Goal: Task Accomplishment & Management: Use online tool/utility

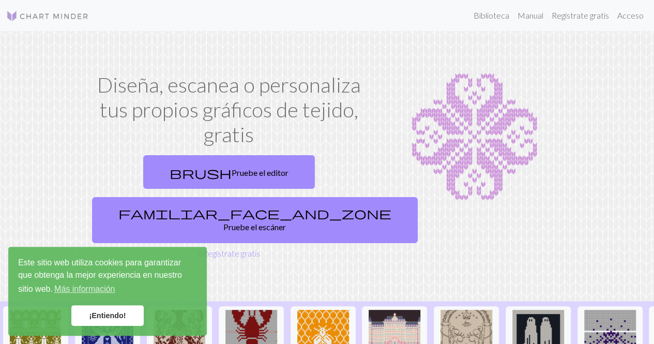
click at [91, 312] on font "¡Entiendo!" at bounding box center [107, 315] width 37 height 8
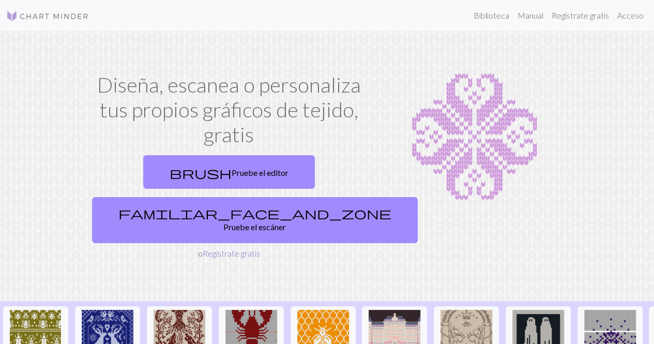
click at [248, 248] on font "Regístrate gratis" at bounding box center [231, 253] width 57 height 10
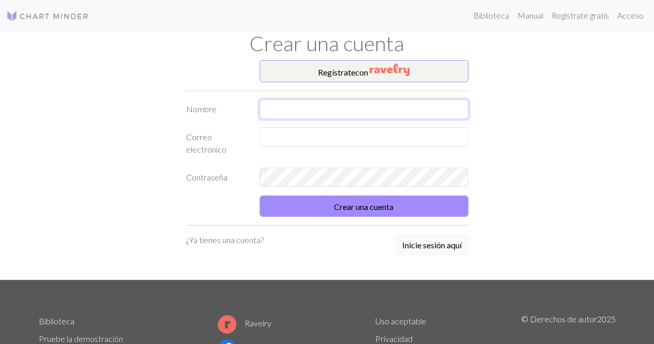
click at [297, 103] on input "text" at bounding box center [364, 109] width 209 height 20
click at [331, 117] on input "Daniela Tello Tapia" at bounding box center [364, 109] width 209 height 20
drag, startPoint x: 331, startPoint y: 117, endPoint x: 298, endPoint y: 111, distance: 33.6
click at [298, 111] on input "Daniela Tello Tapia" at bounding box center [364, 109] width 209 height 20
type input "[PERSON_NAME]"
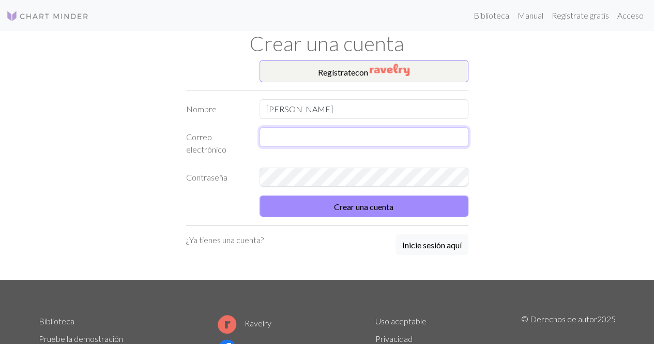
click at [281, 138] on input "text" at bounding box center [364, 137] width 209 height 20
type input "dani.ttr30@gmail.com"
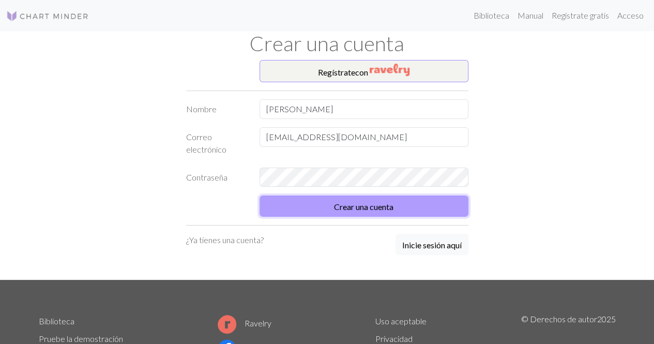
click at [356, 211] on button "Crear una cuenta" at bounding box center [364, 205] width 209 height 21
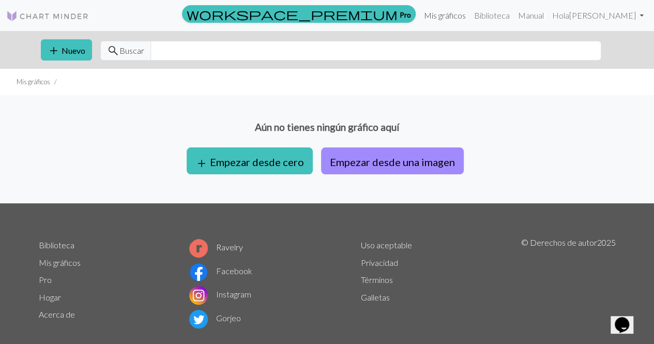
click at [470, 23] on link "Mis gráficos" at bounding box center [445, 15] width 50 height 21
click at [466, 18] on font "Mis gráficos" at bounding box center [445, 15] width 42 height 10
click at [466, 13] on font "Mis gráficos" at bounding box center [445, 15] width 42 height 10
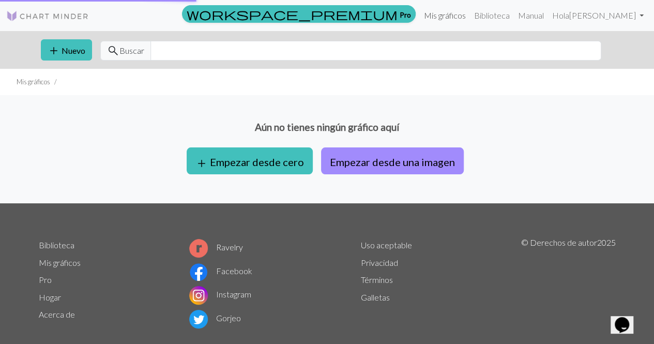
click at [466, 13] on font "Mis gráficos" at bounding box center [445, 15] width 42 height 10
click at [510, 14] on font "Biblioteca" at bounding box center [492, 15] width 36 height 10
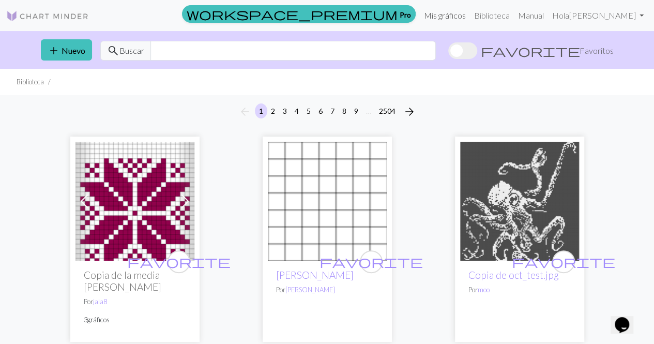
click at [466, 10] on font "Mis gráficos" at bounding box center [445, 15] width 42 height 10
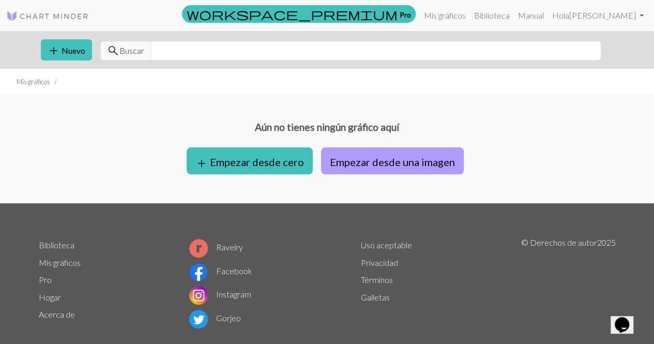
click at [341, 165] on font "Empezar desde una imagen" at bounding box center [392, 162] width 125 height 12
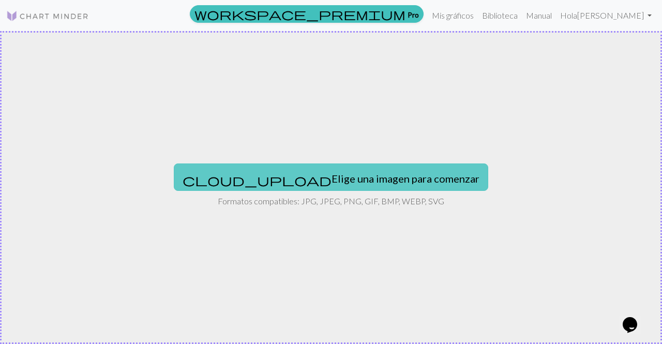
click at [346, 184] on button "cloud_upload Elige una imagen para comenzar" at bounding box center [331, 176] width 314 height 27
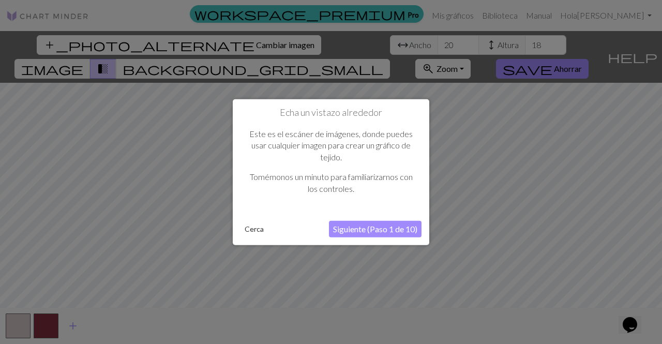
click at [363, 232] on font "Siguiente (Paso 1 de 10)" at bounding box center [375, 229] width 84 height 10
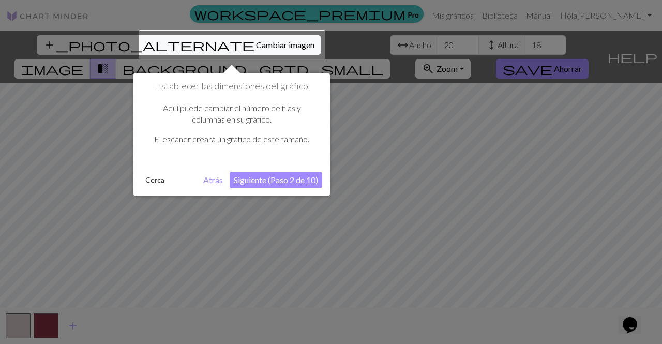
click at [305, 183] on font "Siguiente (Paso 2 de 10)" at bounding box center [276, 180] width 84 height 10
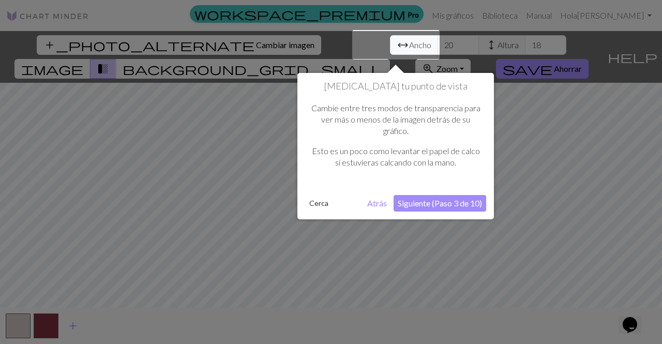
click at [408, 201] on font "Siguiente (Paso 3 de 10)" at bounding box center [440, 203] width 84 height 10
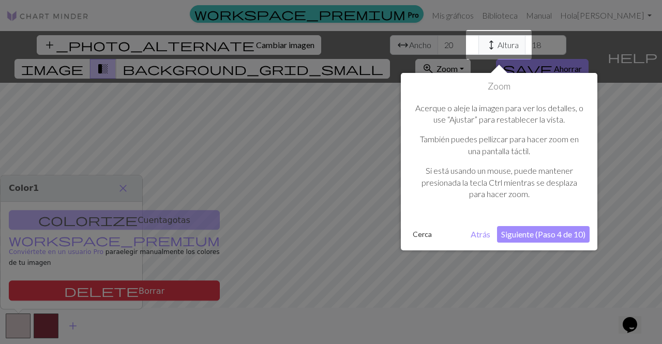
click at [545, 233] on font "Siguiente (Paso 4 de 10)" at bounding box center [543, 234] width 84 height 10
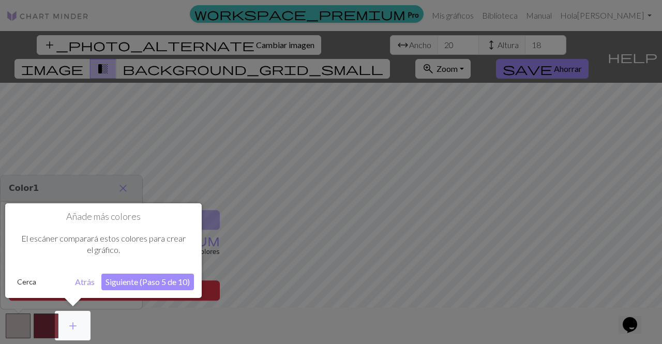
click at [152, 283] on font "Siguiente (Paso 5 de 10)" at bounding box center [147, 282] width 84 height 10
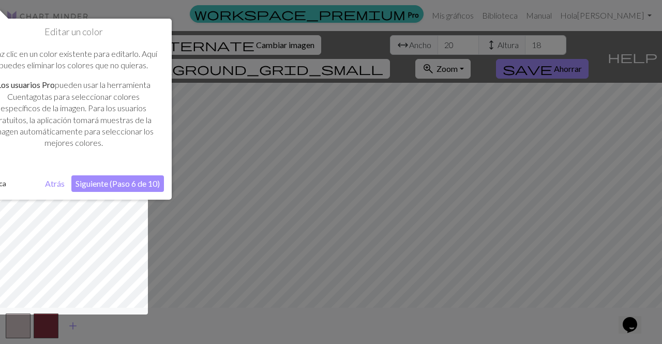
click at [116, 186] on font "Siguiente (Paso 6 de 10)" at bounding box center [117, 183] width 84 height 10
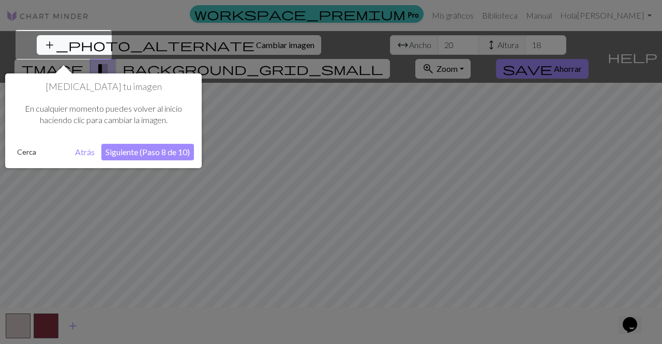
click at [150, 147] on font "Siguiente (Paso 8 de 10)" at bounding box center [147, 152] width 84 height 10
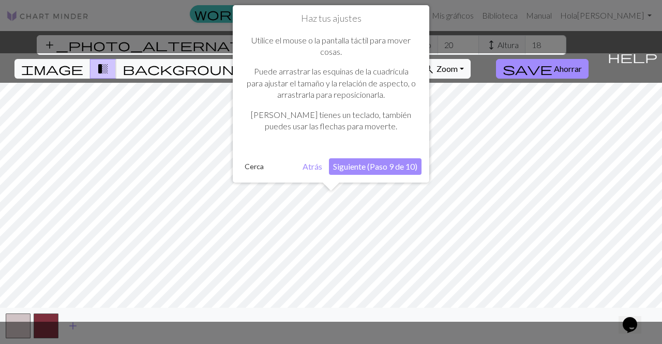
click at [379, 163] on font "Siguiente (Paso 9 de 10)" at bounding box center [375, 166] width 84 height 10
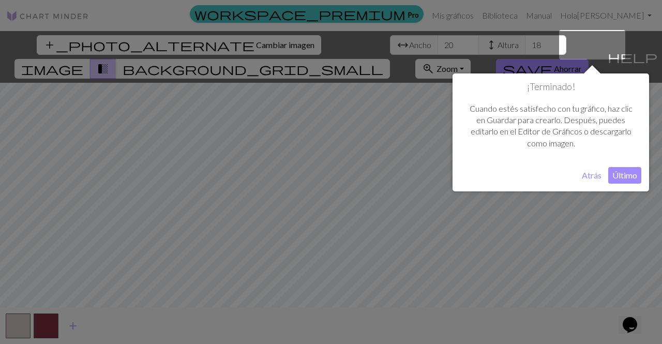
click at [616, 175] on font "Último" at bounding box center [624, 175] width 25 height 10
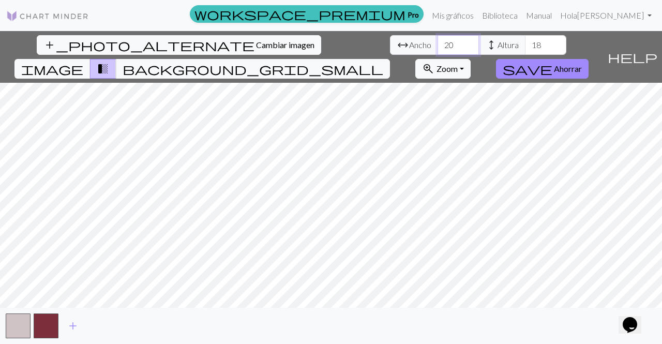
click at [437, 43] on input "20" at bounding box center [457, 45] width 41 height 20
type input "2"
type input "5"
type input "1"
type input "2"
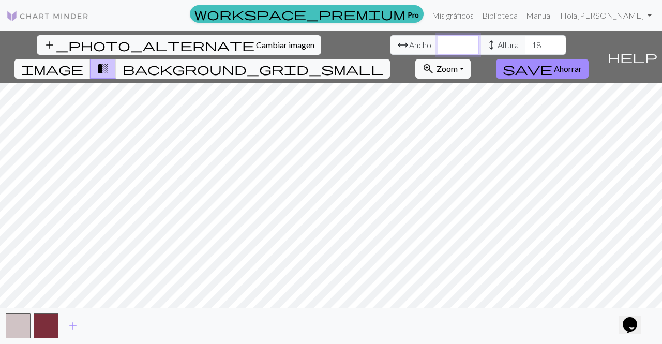
type input "1"
type input "2"
type input "3"
type input "4"
type input "5"
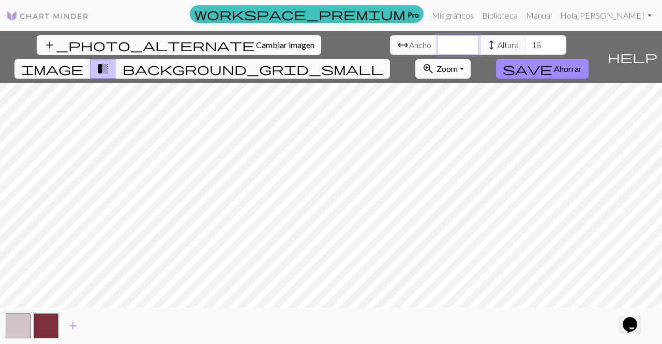
type input "6"
type input "7"
type input "8"
type input "9"
type input "0"
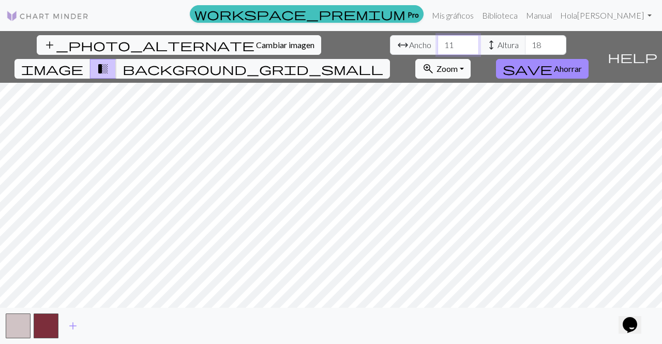
type input "1"
type input "2"
type input "5"
type input "64"
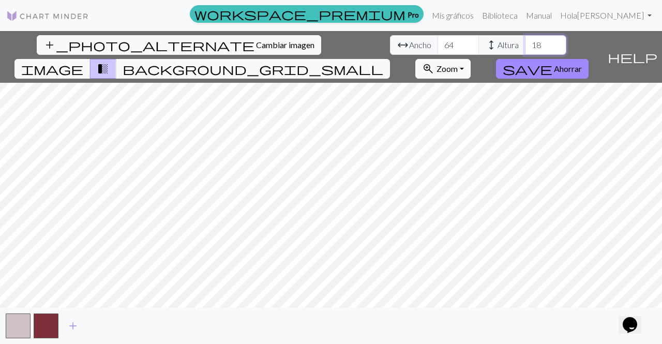
click at [525, 49] on input "18" at bounding box center [545, 45] width 41 height 20
type input "1"
type input "64"
click at [437, 42] on input "64" at bounding box center [457, 45] width 41 height 20
type input "6"
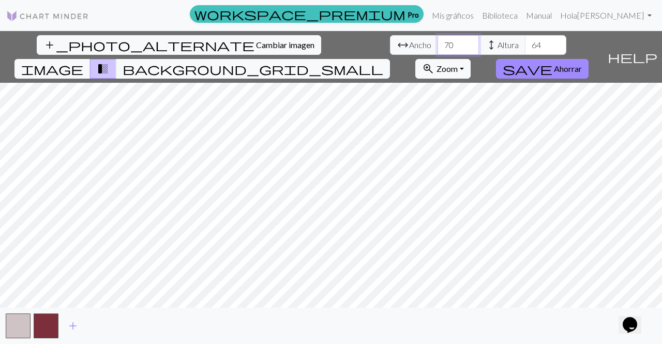
type input "7"
click at [200, 54] on div "add_photo_alternate Cambiar imagen arrow_range Ancho 80 height Altura 64 image …" at bounding box center [301, 57] width 603 height 52
click at [437, 48] on input "80" at bounding box center [457, 45] width 41 height 20
type input "8"
type input "85"
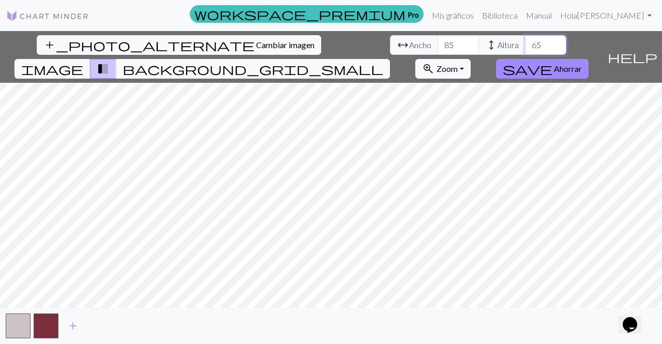
click at [525, 43] on input "65" at bounding box center [545, 45] width 41 height 20
click at [525, 42] on input "66" at bounding box center [545, 45] width 41 height 20
click at [525, 42] on input "67" at bounding box center [545, 45] width 41 height 20
click at [525, 40] on input "68" at bounding box center [545, 45] width 41 height 20
click at [525, 39] on input "69" at bounding box center [545, 45] width 41 height 20
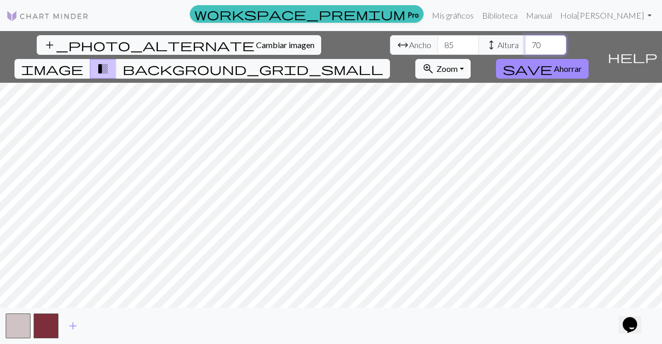
click at [525, 39] on input "70" at bounding box center [545, 45] width 41 height 20
click at [525, 51] on input "70" at bounding box center [545, 45] width 41 height 20
click at [525, 46] on input "69" at bounding box center [545, 45] width 41 height 20
click at [525, 46] on input "68" at bounding box center [545, 45] width 41 height 20
click at [525, 46] on input "67" at bounding box center [545, 45] width 41 height 20
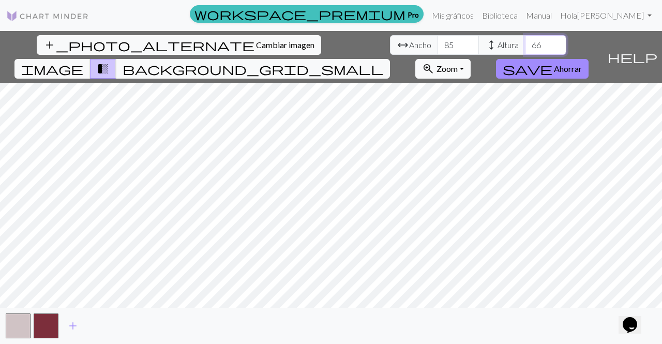
click at [525, 46] on input "66" at bounding box center [545, 45] width 41 height 20
click at [525, 46] on input "65" at bounding box center [545, 45] width 41 height 20
click at [525, 46] on input "64" at bounding box center [545, 45] width 41 height 20
click at [525, 46] on input "63" at bounding box center [545, 45] width 41 height 20
click at [525, 46] on input "62" at bounding box center [545, 45] width 41 height 20
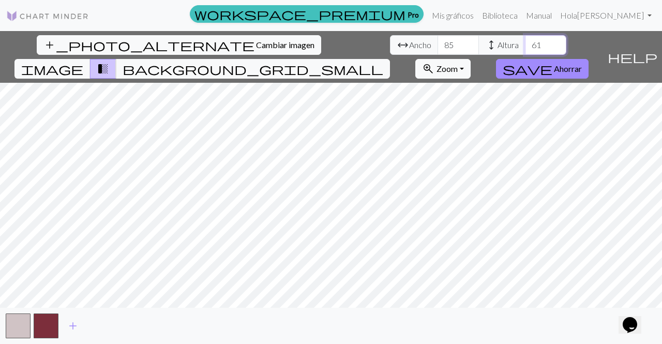
click at [525, 46] on input "61" at bounding box center [545, 45] width 41 height 20
type input "60"
click at [525, 46] on input "60" at bounding box center [545, 45] width 41 height 20
click at [383, 62] on span "background_grid_small" at bounding box center [253, 69] width 261 height 14
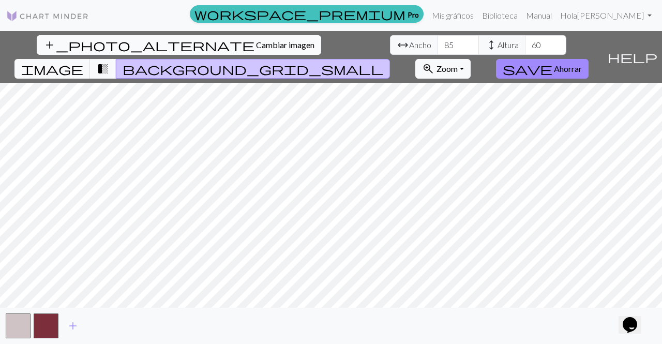
click at [96, 37] on button "add_photo_alternate Cambiar imagen" at bounding box center [179, 45] width 284 height 20
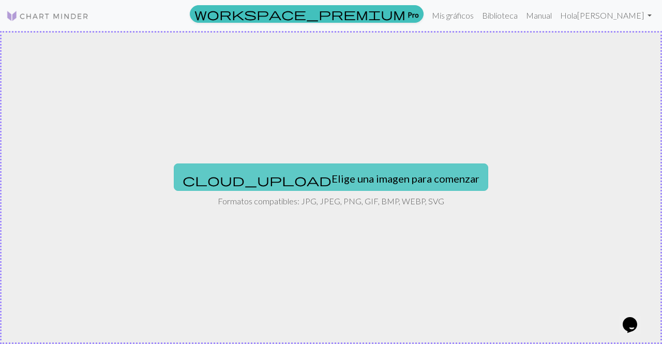
click at [373, 181] on font "Elige una imagen para comenzar" at bounding box center [405, 178] width 148 height 12
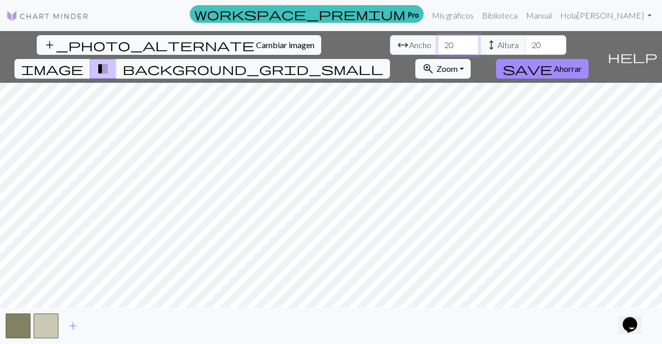
click at [437, 41] on input "20" at bounding box center [457, 45] width 41 height 20
type input "2"
type input "50"
click at [525, 41] on input "21" at bounding box center [545, 45] width 41 height 20
type input "2"
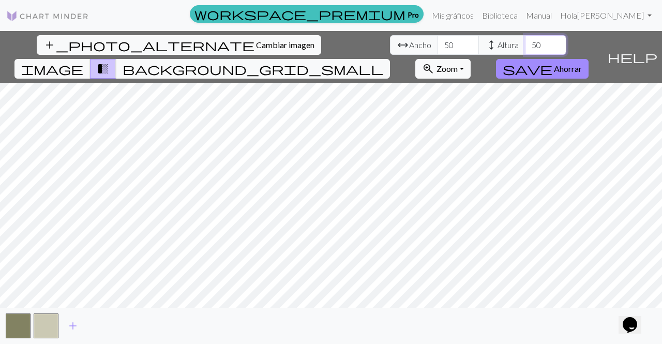
type input "50"
click at [383, 62] on span "background_grid_small" at bounding box center [253, 69] width 261 height 14
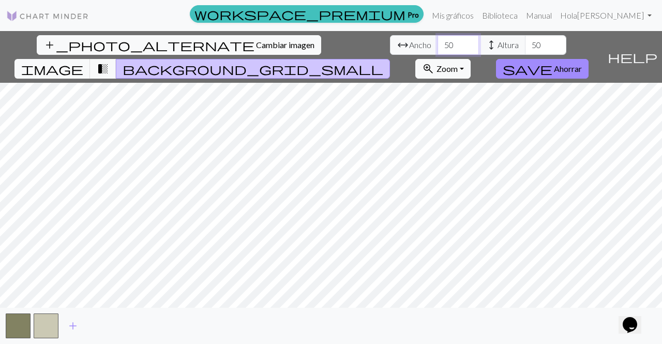
click at [437, 43] on input "50" at bounding box center [457, 45] width 41 height 20
type input "55"
click at [525, 38] on input "51" at bounding box center [545, 45] width 41 height 20
type input "55"
click at [437, 44] on input "55" at bounding box center [457, 45] width 41 height 20
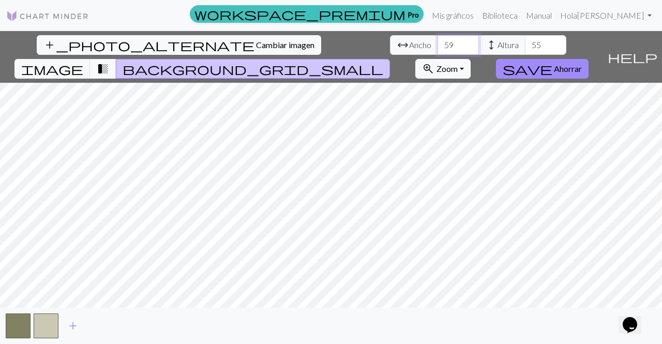
type input "59"
click at [525, 42] on input "56" at bounding box center [545, 45] width 41 height 20
click at [525, 49] on input "55" at bounding box center [545, 45] width 41 height 20
click at [525, 49] on input "54" at bounding box center [545, 45] width 41 height 20
click at [525, 49] on input "53" at bounding box center [545, 45] width 41 height 20
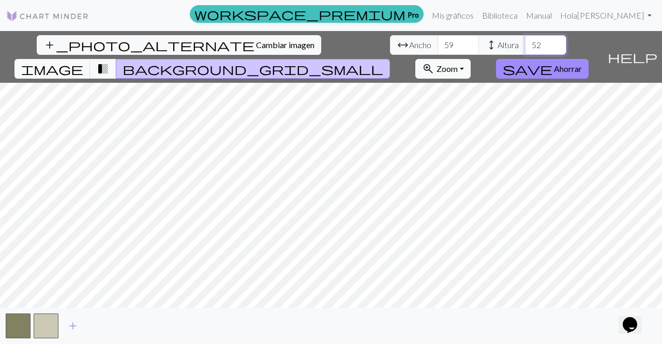
click at [525, 49] on input "52" at bounding box center [545, 45] width 41 height 20
click at [525, 49] on input "51" at bounding box center [545, 45] width 41 height 20
type input "50"
click at [525, 49] on input "50" at bounding box center [545, 45] width 41 height 20
click at [437, 48] on input "58" at bounding box center [457, 45] width 41 height 20
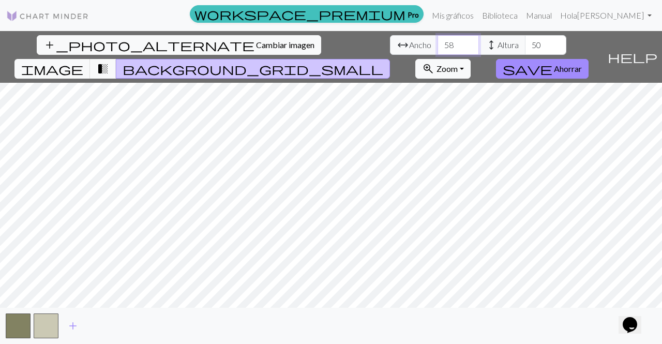
click at [437, 43] on input "58" at bounding box center [457, 45] width 41 height 20
type input "5"
type input "60"
click at [525, 39] on input "50" at bounding box center [545, 45] width 41 height 20
type input "5"
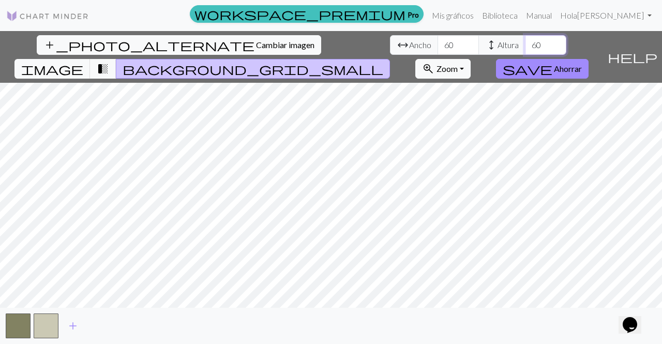
type input "60"
click at [10, 334] on button "button" at bounding box center [18, 325] width 25 height 25
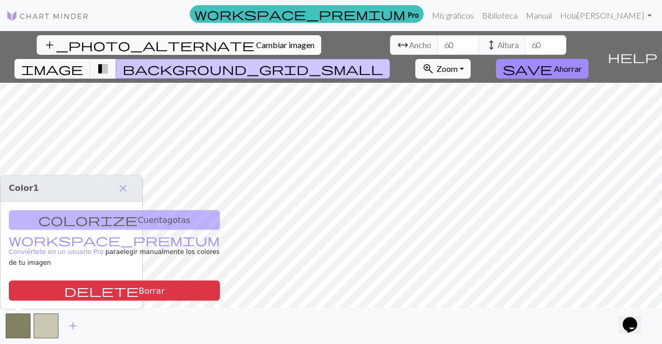
click at [65, 229] on div "colorize Cuentagotas workspace_premium Conviértete en un usuario Pro para elegi…" at bounding box center [72, 256] width 142 height 108
click at [69, 232] on div "colorize Cuentagotas workspace_premium Conviértete en un usuario Pro para elegi…" at bounding box center [72, 256] width 142 height 108
click at [35, 331] on button "button" at bounding box center [46, 325] width 25 height 25
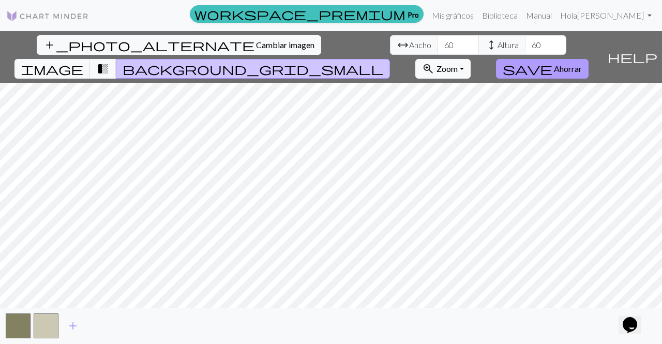
click at [582, 64] on font "Ahorrar" at bounding box center [568, 69] width 28 height 10
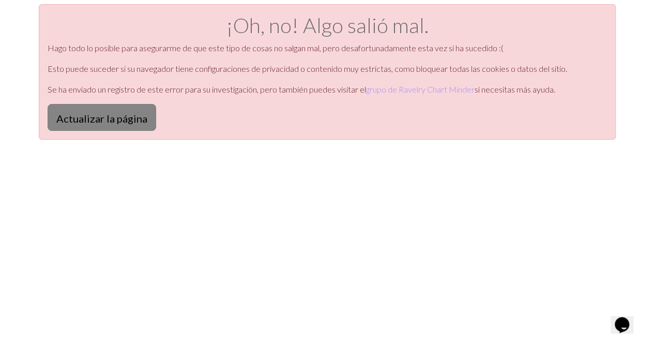
click at [130, 108] on button "Actualizar la página" at bounding box center [102, 117] width 109 height 27
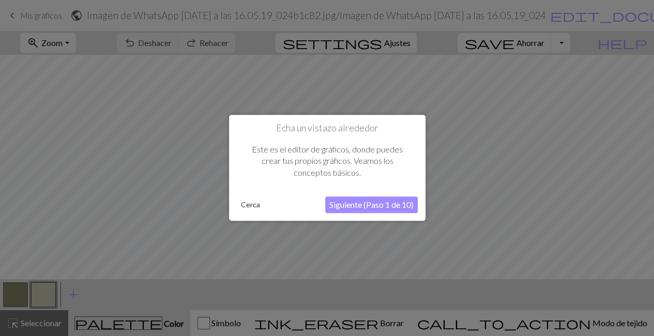
scroll to position [8, 0]
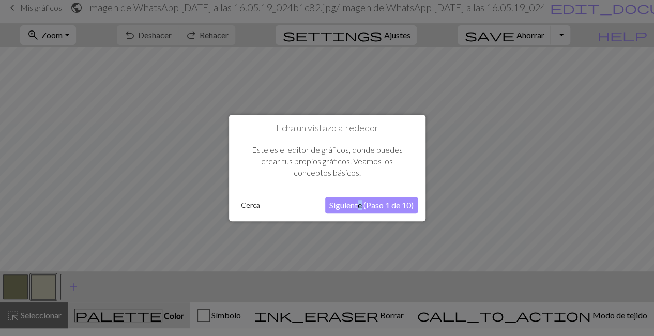
click at [358, 209] on div "Echa un vistazo alrededor Este es el editor de gráficos, donde puedes crear tus…" at bounding box center [327, 168] width 196 height 107
click at [358, 209] on font "Siguiente (Paso 1 de 10)" at bounding box center [371, 205] width 84 height 10
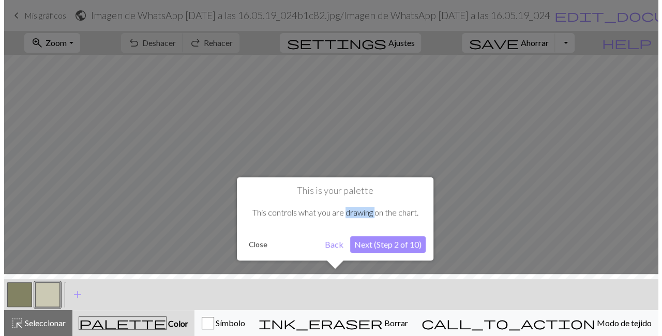
scroll to position [0, 0]
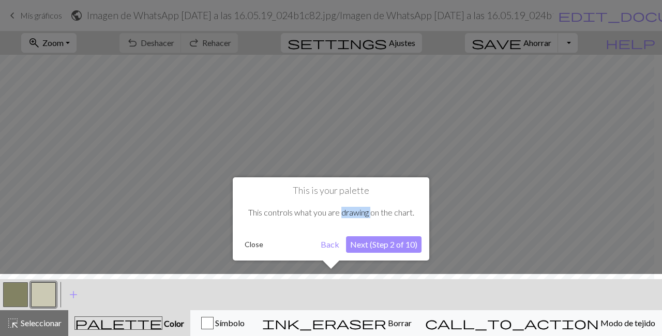
click at [358, 209] on div "This controls what you are drawing on the chart." at bounding box center [330, 212] width 181 height 32
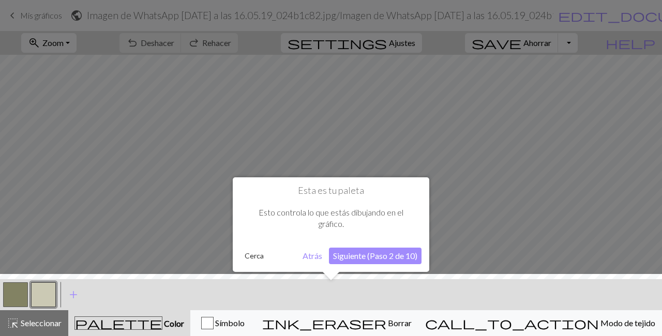
click at [378, 255] on font "Siguiente (Paso 2 de 10)" at bounding box center [375, 256] width 84 height 10
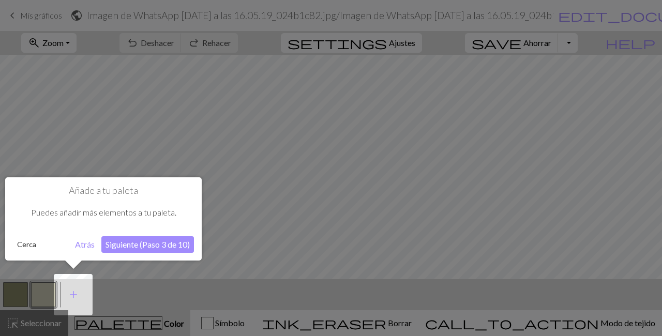
click at [177, 249] on button "Siguiente (Paso 3 de 10)" at bounding box center [147, 244] width 93 height 17
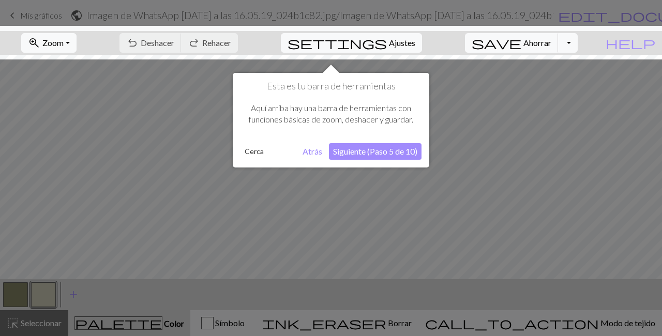
click at [388, 149] on font "Siguiente (Paso 5 de 10)" at bounding box center [375, 151] width 84 height 10
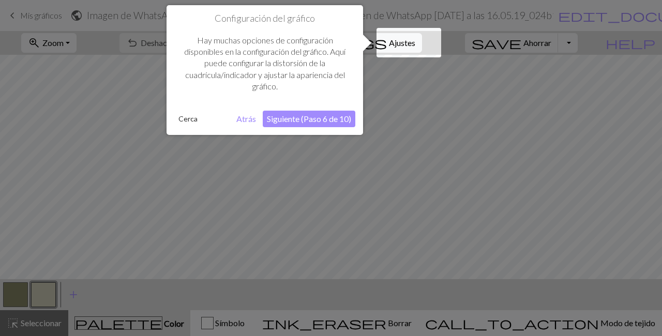
click at [346, 121] on font "Siguiente (Paso 6 de 10)" at bounding box center [309, 119] width 84 height 10
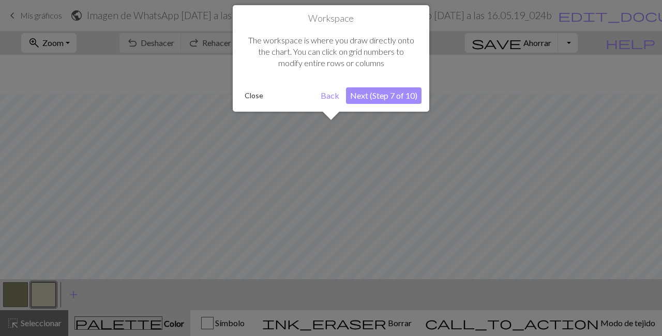
scroll to position [39, 0]
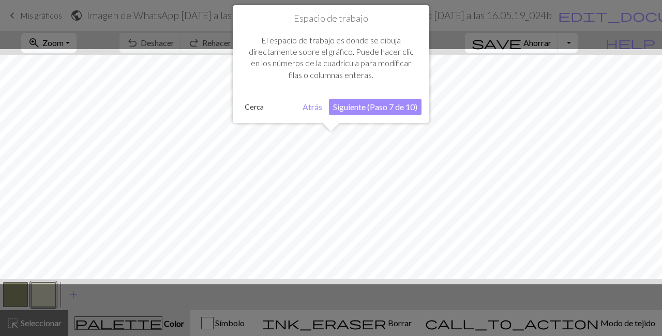
click at [355, 110] on font "Siguiente (Paso 7 de 10)" at bounding box center [375, 107] width 84 height 10
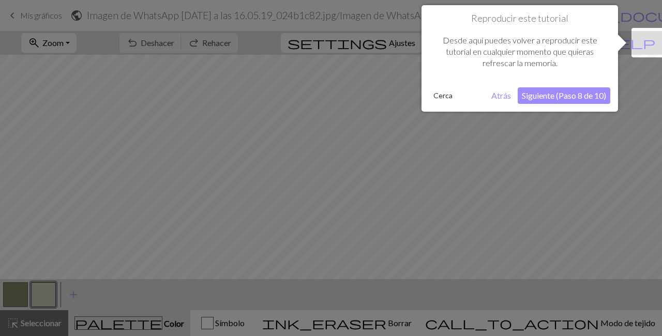
click at [559, 86] on div "Reproducir este tutorial Desde aquí puedes volver a reproducir este tutorial en…" at bounding box center [519, 58] width 196 height 107
click at [556, 89] on button "Siguiente (Paso 8 de 10)" at bounding box center [564, 95] width 93 height 17
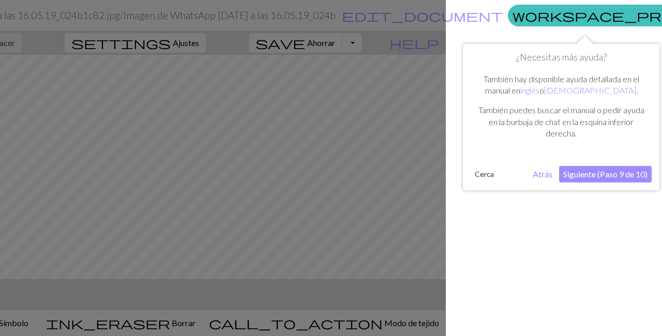
scroll to position [0, 218]
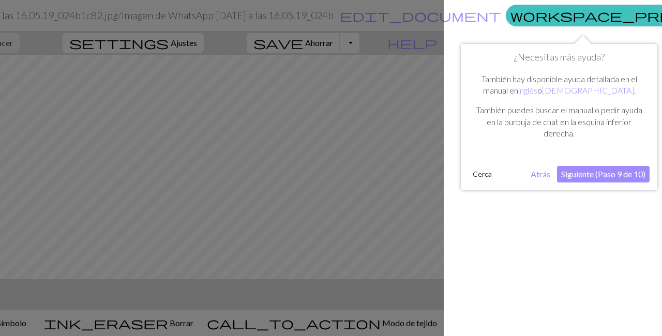
click at [606, 176] on font "Siguiente (Paso 9 de 10)" at bounding box center [603, 174] width 84 height 10
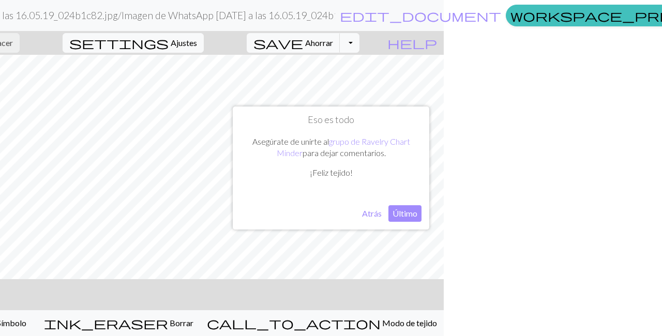
click at [405, 220] on button "Último" at bounding box center [404, 213] width 33 height 17
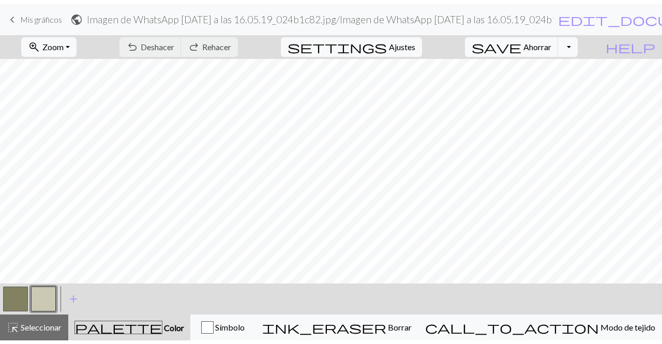
scroll to position [57, 0]
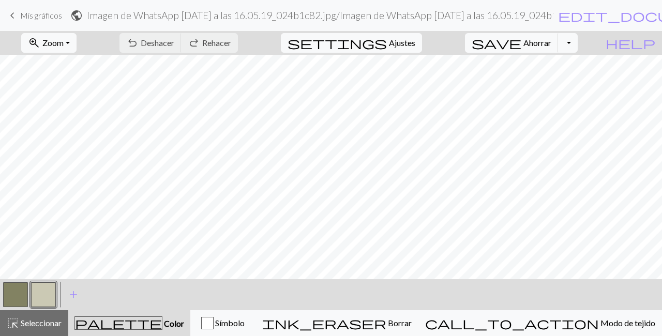
click at [7, 299] on button "button" at bounding box center [15, 294] width 25 height 25
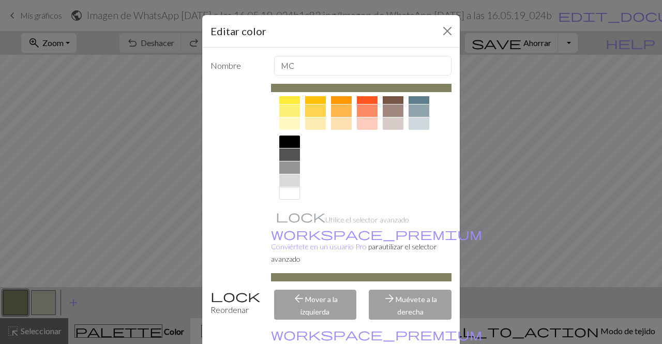
scroll to position [182, 0]
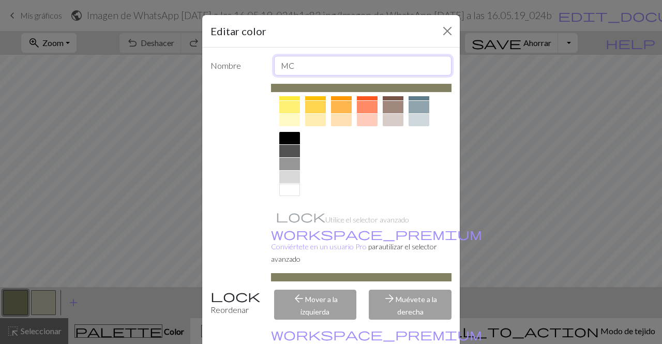
click at [330, 70] on input "MC" at bounding box center [363, 66] width 178 height 20
click at [383, 201] on div at bounding box center [361, 59] width 181 height 291
click at [291, 191] on div at bounding box center [289, 190] width 21 height 12
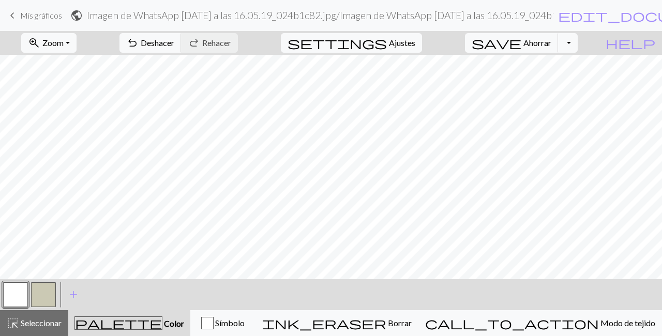
click at [40, 290] on button "button" at bounding box center [43, 294] width 25 height 25
click at [52, 292] on button "button" at bounding box center [43, 294] width 25 height 25
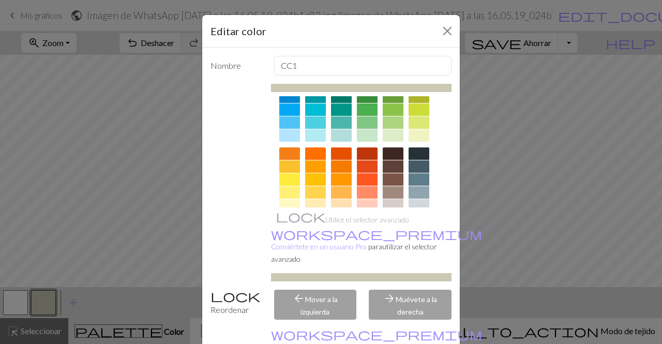
scroll to position [116, 0]
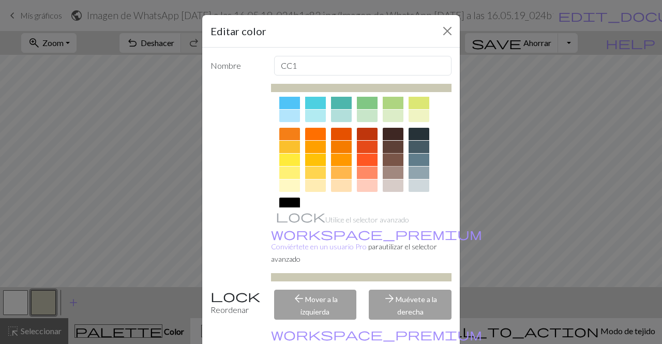
click at [389, 160] on div at bounding box center [393, 160] width 21 height 12
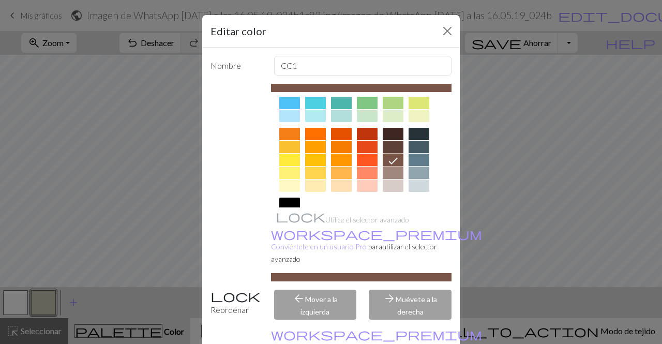
click at [392, 170] on div at bounding box center [393, 172] width 21 height 12
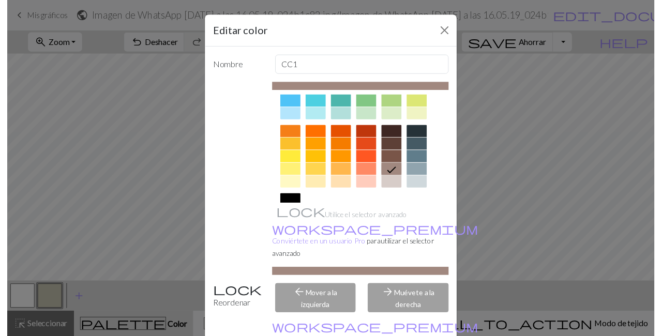
scroll to position [52, 0]
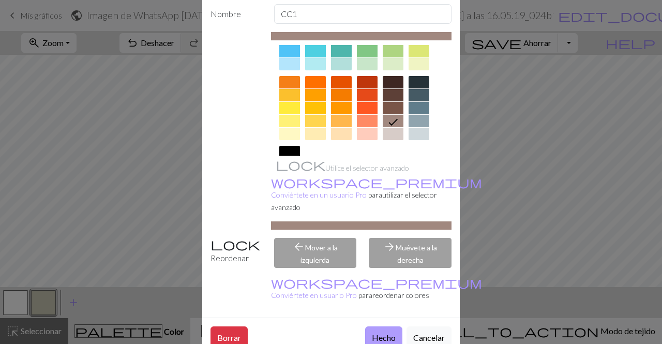
click at [390, 332] on font "Hecho" at bounding box center [384, 337] width 24 height 10
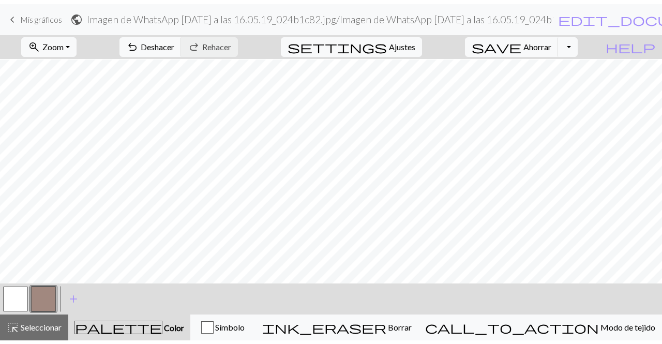
scroll to position [342, 0]
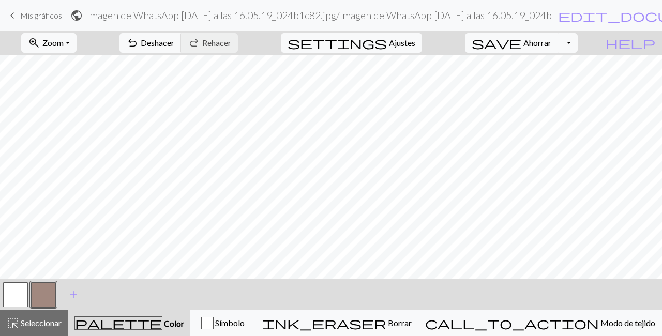
click at [15, 292] on button "button" at bounding box center [15, 294] width 25 height 25
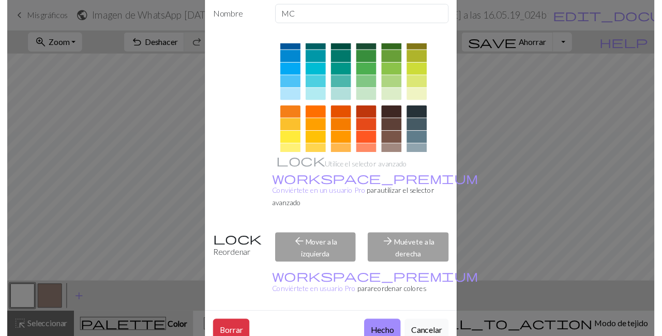
scroll to position [182, 0]
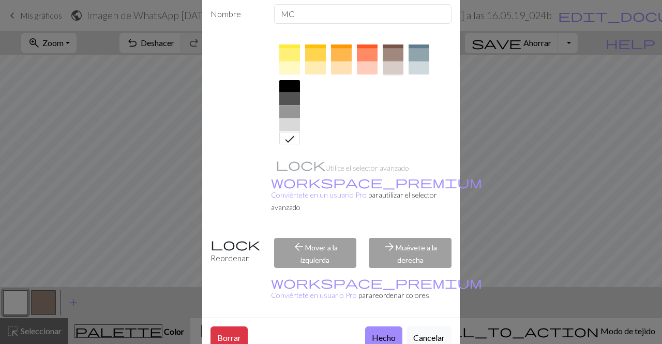
click at [383, 70] on div at bounding box center [393, 68] width 21 height 12
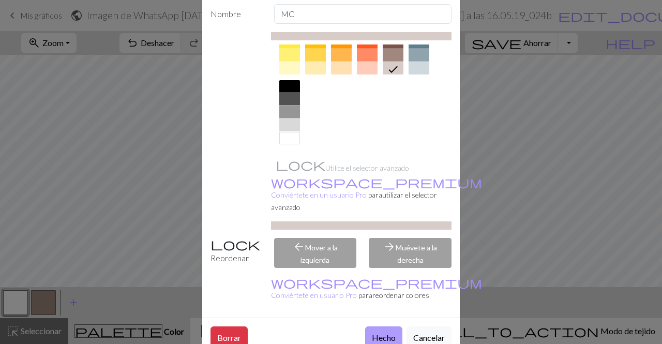
click at [372, 332] on font "Hecho" at bounding box center [384, 337] width 24 height 10
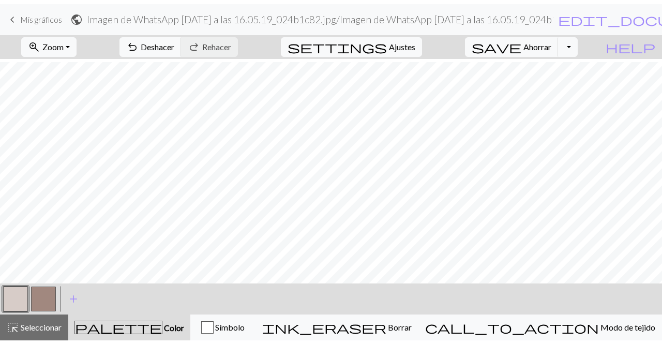
scroll to position [232, 0]
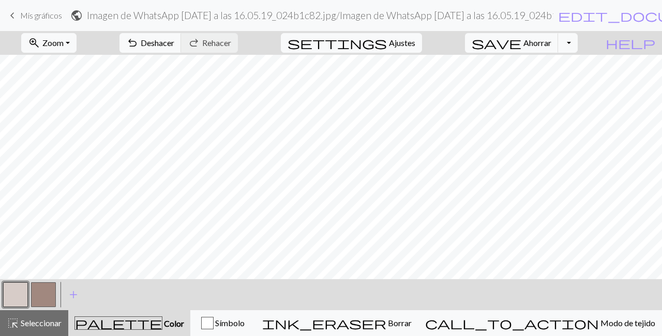
click at [7, 292] on button "button" at bounding box center [15, 294] width 25 height 25
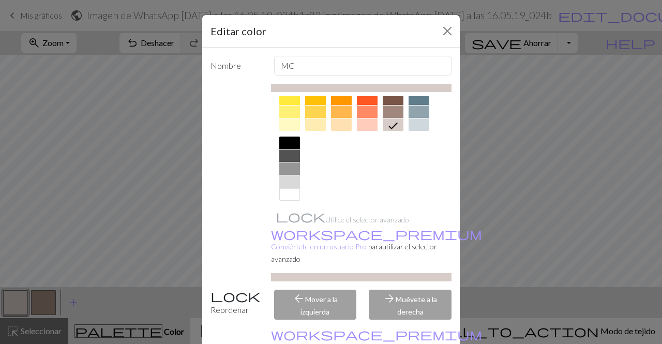
scroll to position [182, 0]
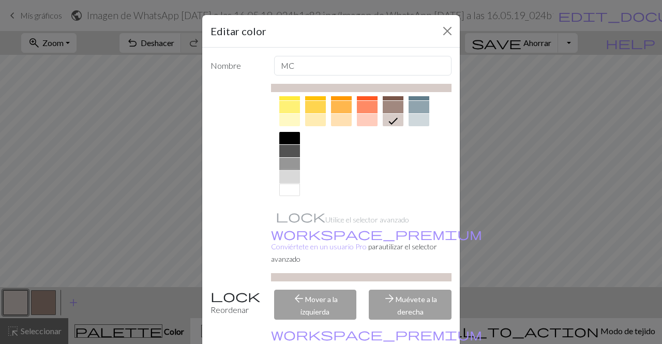
click at [279, 174] on div at bounding box center [289, 177] width 21 height 12
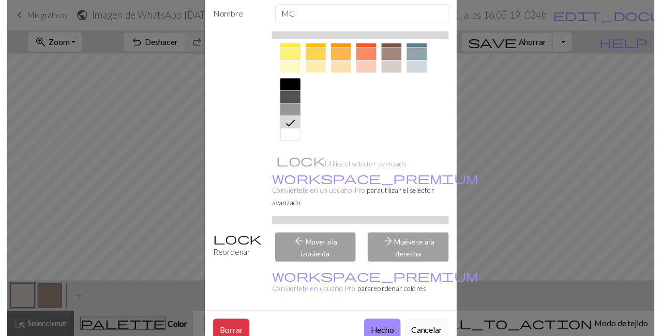
scroll to position [52, 0]
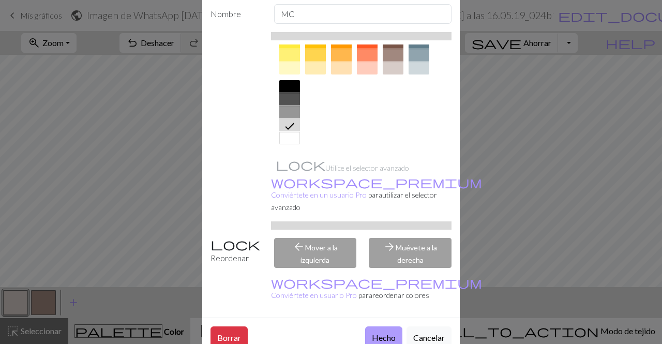
click at [376, 332] on font "Hecho" at bounding box center [384, 337] width 24 height 10
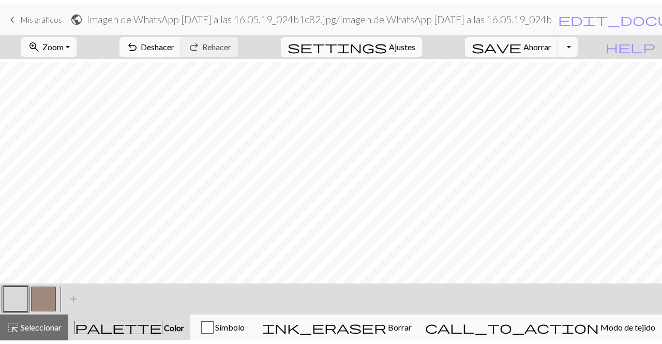
scroll to position [420, 0]
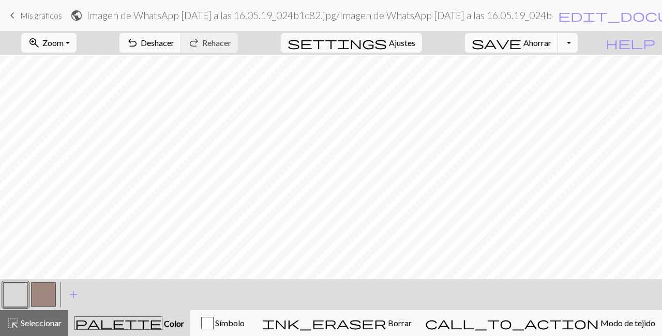
click at [18, 293] on button "button" at bounding box center [15, 294] width 25 height 25
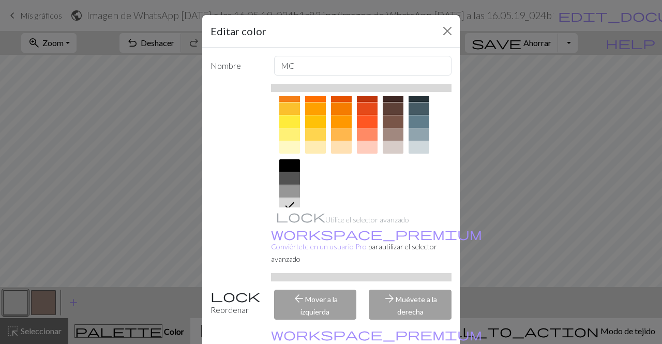
scroll to position [171, 0]
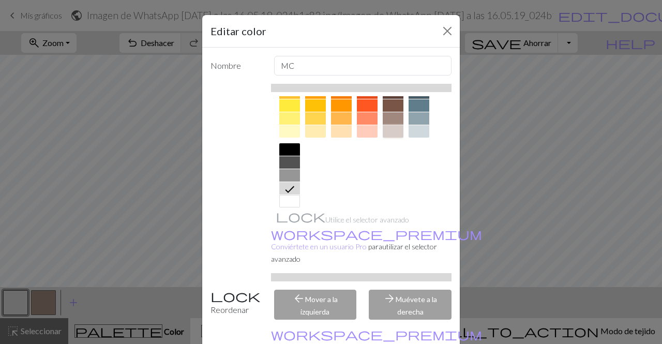
click at [389, 127] on div at bounding box center [393, 131] width 21 height 12
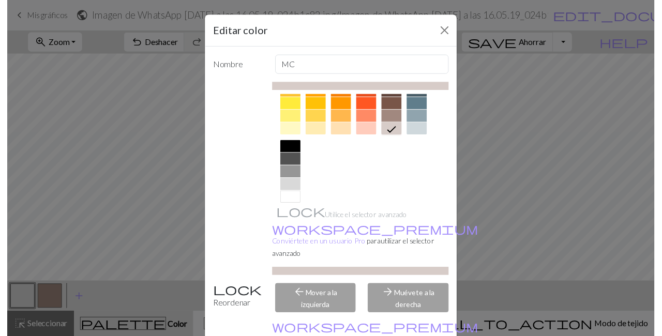
scroll to position [52, 0]
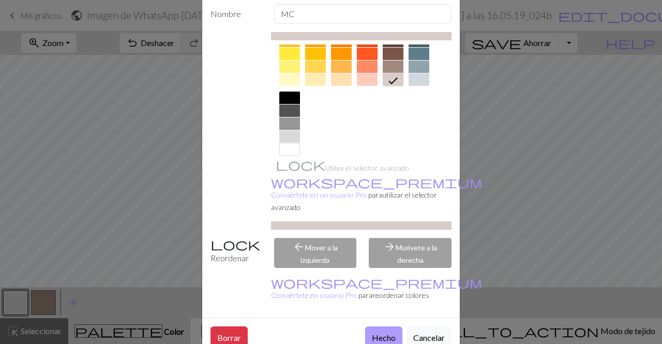
click at [385, 332] on font "Hecho" at bounding box center [384, 337] width 24 height 10
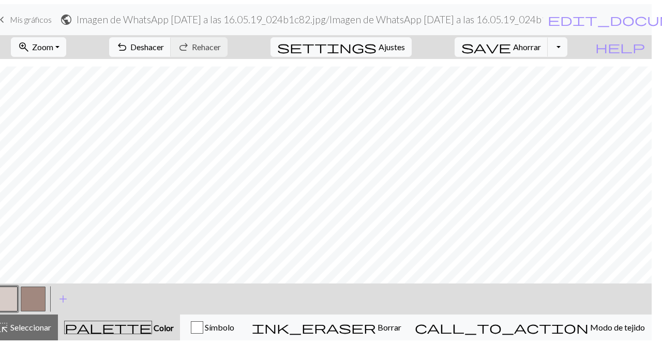
scroll to position [0, 0]
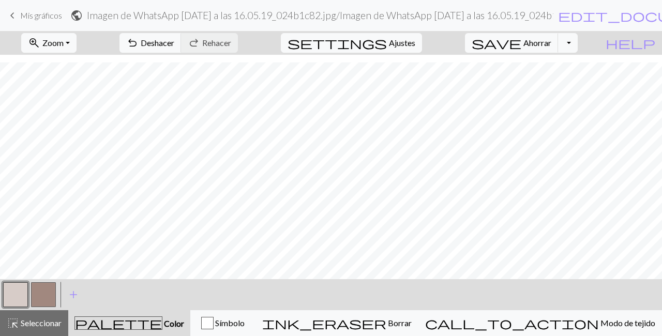
click at [3, 298] on button "button" at bounding box center [15, 294] width 25 height 25
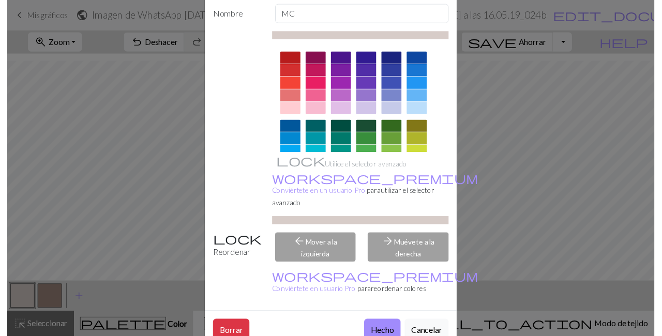
scroll to position [182, 0]
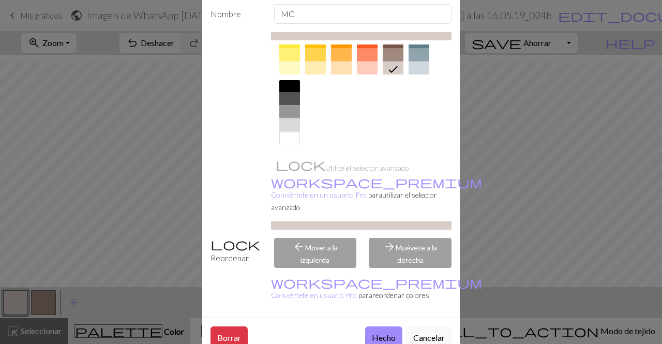
click at [289, 129] on div at bounding box center [289, 125] width 21 height 12
click at [286, 137] on div at bounding box center [289, 138] width 21 height 12
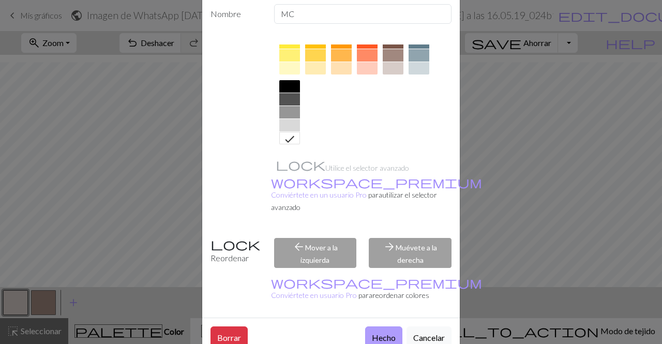
click at [380, 332] on font "Hecho" at bounding box center [384, 337] width 24 height 10
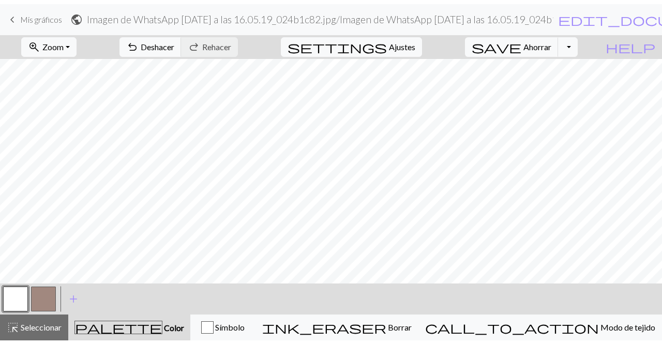
scroll to position [450, 0]
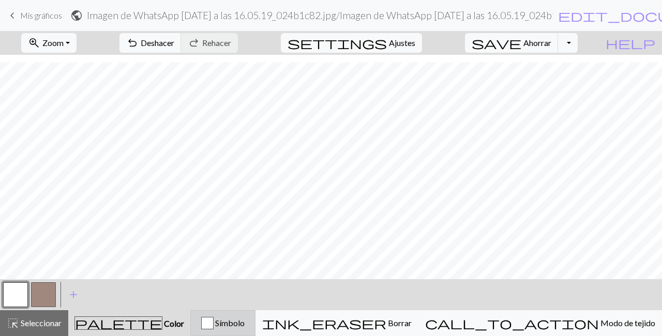
click at [245, 322] on font "Símbolo" at bounding box center [229, 323] width 29 height 10
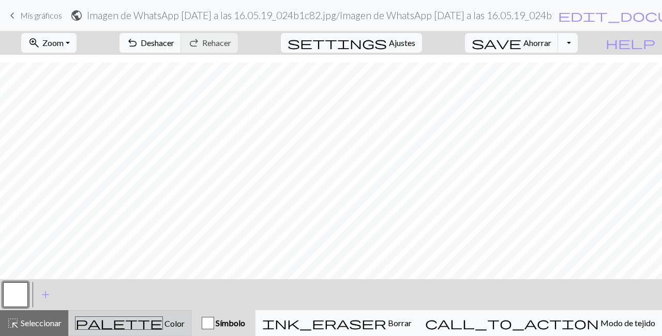
click at [169, 329] on div "palette Color Color" at bounding box center [130, 322] width 110 height 13
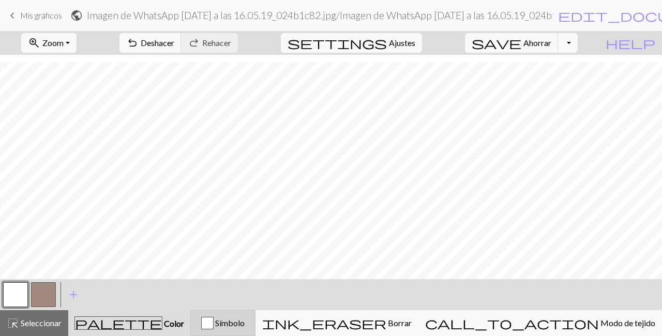
click at [240, 310] on button "Símbolo" at bounding box center [222, 323] width 65 height 26
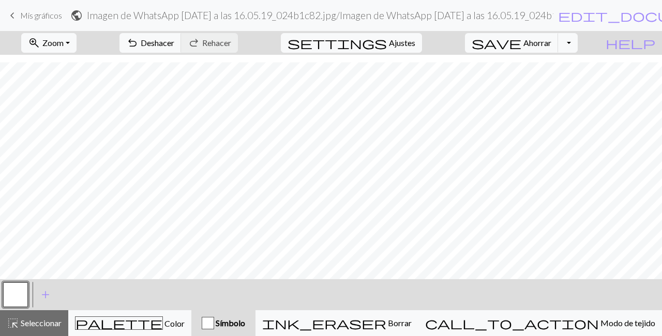
click at [9, 292] on button "button" at bounding box center [15, 294] width 25 height 25
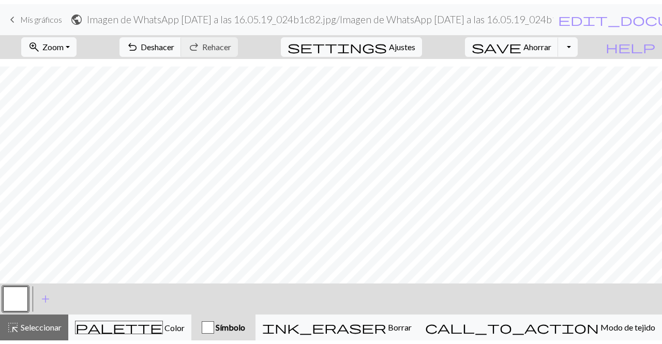
scroll to position [442, 0]
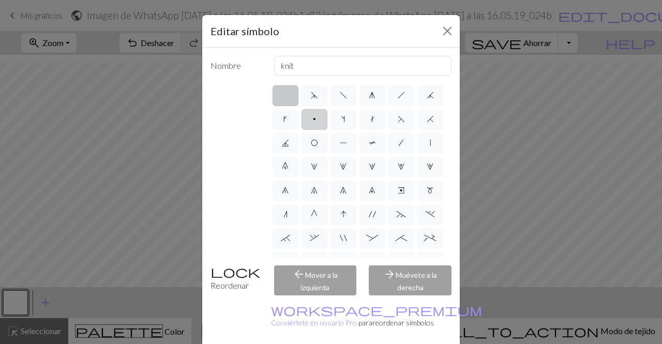
click at [327, 114] on label "p" at bounding box center [314, 119] width 26 height 21
click at [320, 114] on input "p" at bounding box center [316, 116] width 7 height 7
radio input "true"
type input "purl"
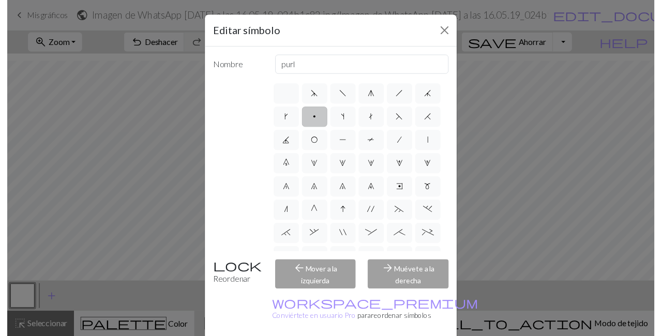
scroll to position [131, 0]
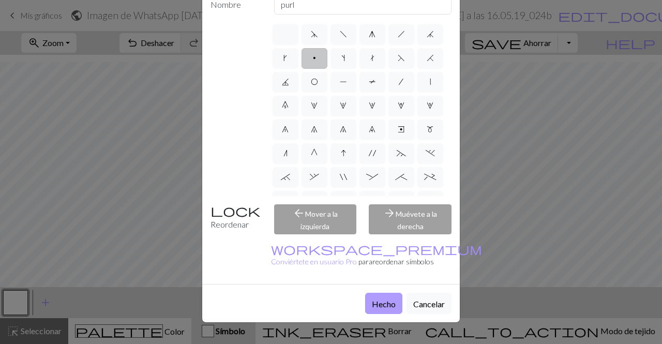
click at [381, 299] on font "Hecho" at bounding box center [384, 304] width 24 height 10
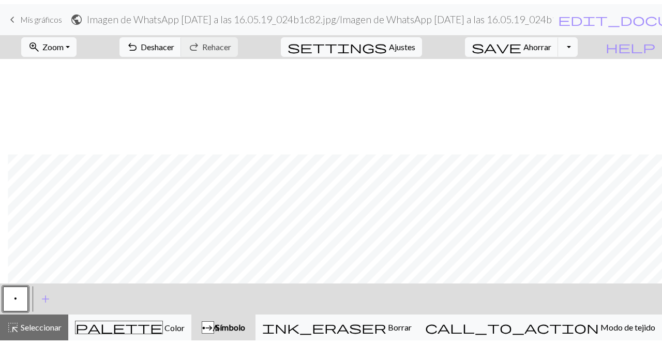
scroll to position [450, 13]
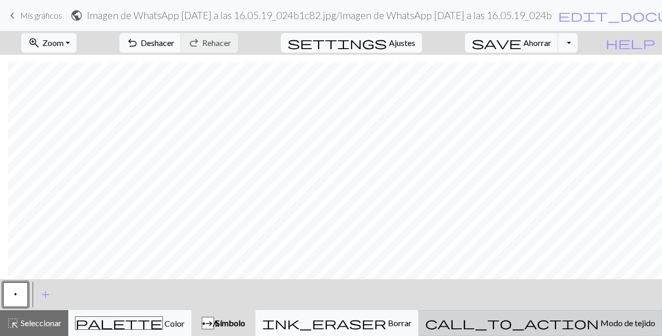
click at [599, 316] on button "call_to_action Modo de tejido Modo de tejido" at bounding box center [540, 323] width 244 height 26
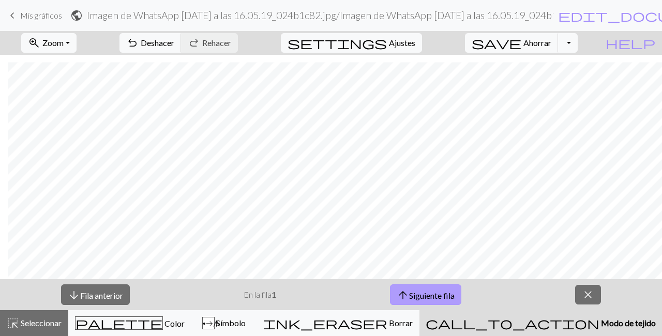
click at [433, 296] on font "Siguiente fila" at bounding box center [431, 295] width 45 height 10
click at [87, 284] on button "arrow_downward Fila anterior" at bounding box center [95, 294] width 69 height 21
click at [246, 322] on font "Símbolo" at bounding box center [230, 323] width 29 height 10
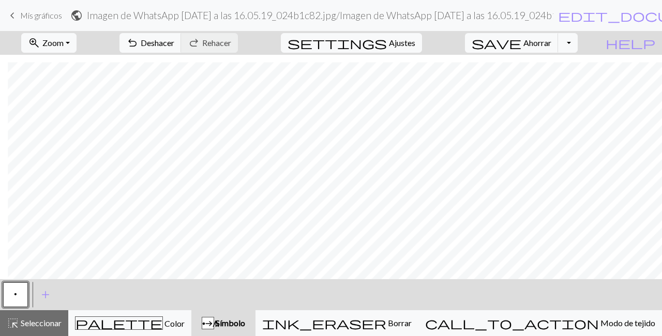
click at [245, 322] on font "Símbolo" at bounding box center [230, 323] width 29 height 10
click at [219, 320] on font "pag" at bounding box center [210, 324] width 17 height 8
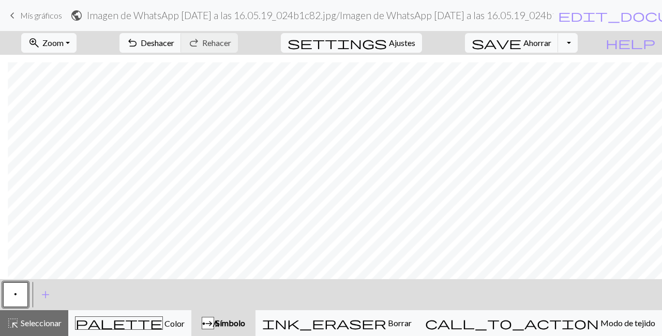
click at [219, 320] on font "pag" at bounding box center [210, 324] width 17 height 8
click at [249, 317] on div "pag Símbolo" at bounding box center [223, 323] width 52 height 12
click at [13, 305] on button "p" at bounding box center [15, 294] width 25 height 25
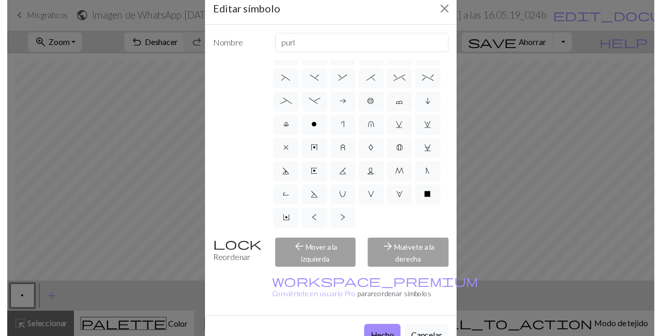
scroll to position [231, 0]
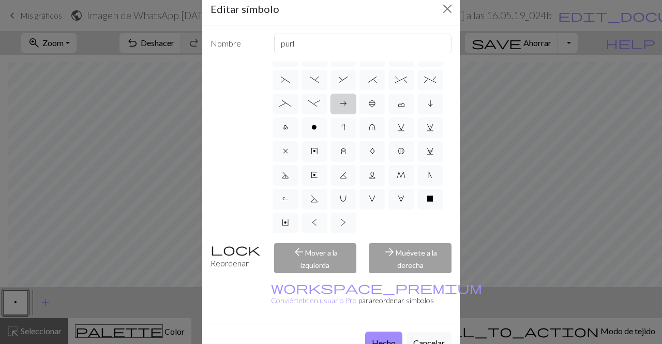
click at [330, 94] on label "a" at bounding box center [343, 104] width 26 height 21
click at [340, 257] on input "a" at bounding box center [343, 260] width 7 height 7
radio input "true"
type input "Purl on WS"
click at [367, 331] on button "Hecho" at bounding box center [383, 341] width 37 height 21
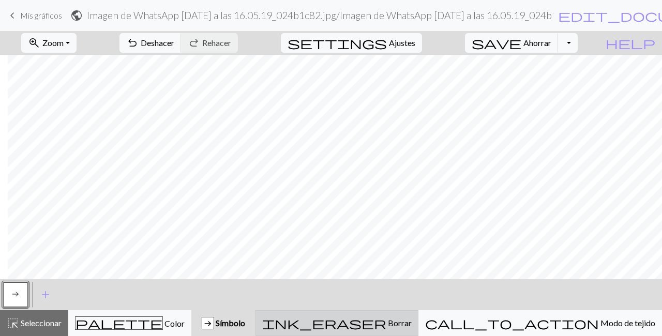
click at [412, 319] on font "Borrar" at bounding box center [400, 323] width 24 height 10
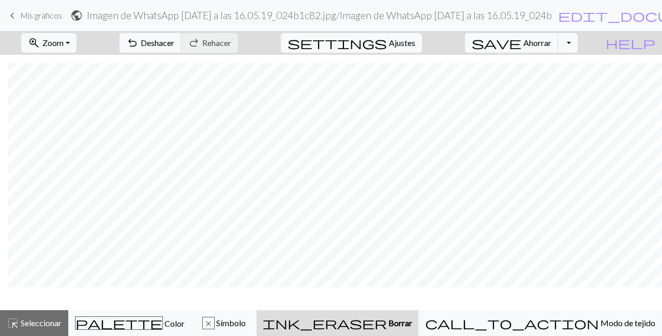
scroll to position [419, 13]
click at [139, 43] on span "undo" at bounding box center [132, 43] width 12 height 14
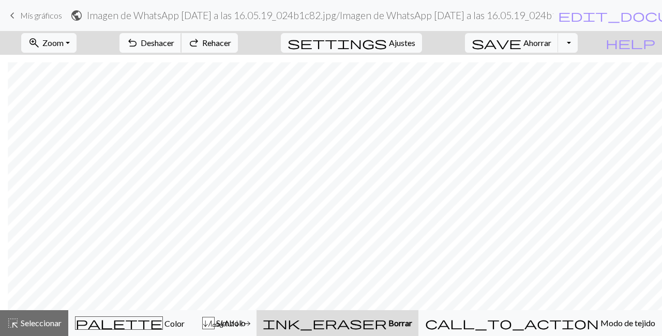
click at [139, 43] on span "undo" at bounding box center [132, 43] width 12 height 14
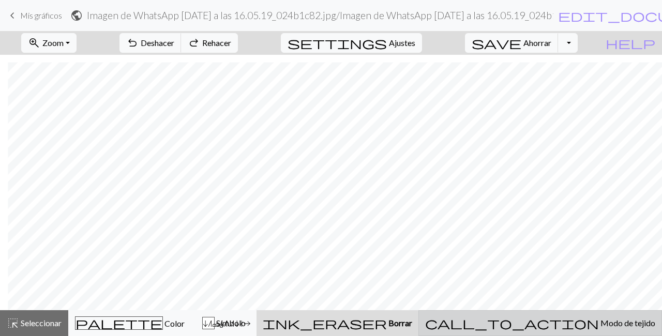
click at [543, 323] on div "call_to_action Modo de tejido Modo de tejido" at bounding box center [540, 323] width 230 height 12
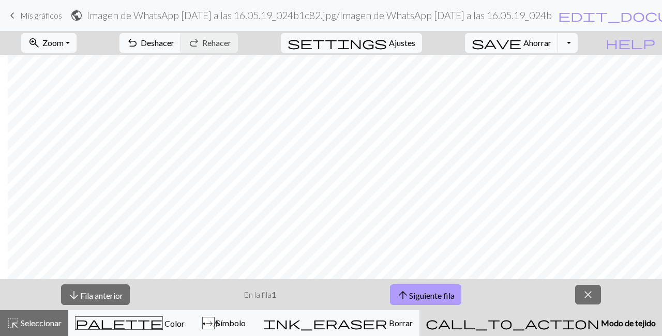
click at [404, 287] on button "arrow_upward Siguiente fila" at bounding box center [425, 294] width 71 height 21
click at [246, 321] on font "Símbolo" at bounding box center [230, 323] width 29 height 10
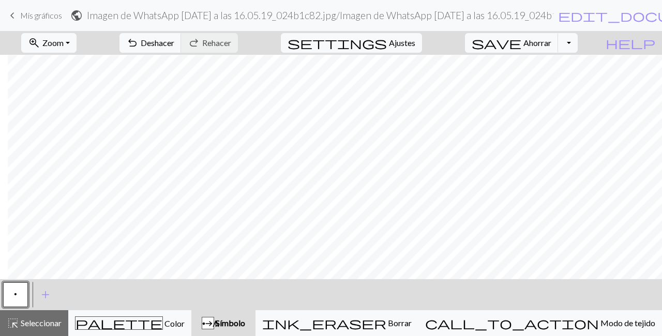
scroll to position [450, 13]
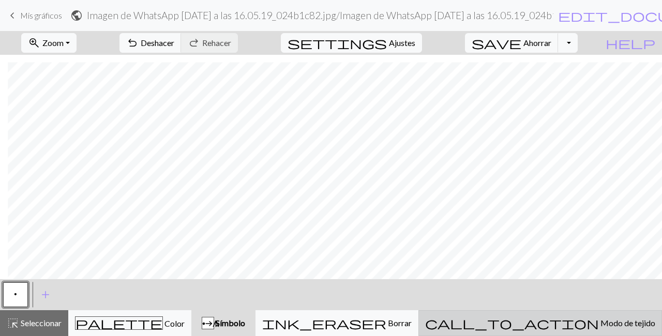
click at [577, 330] on button "call_to_action Modo de tejido Modo de tejido" at bounding box center [540, 323] width 244 height 26
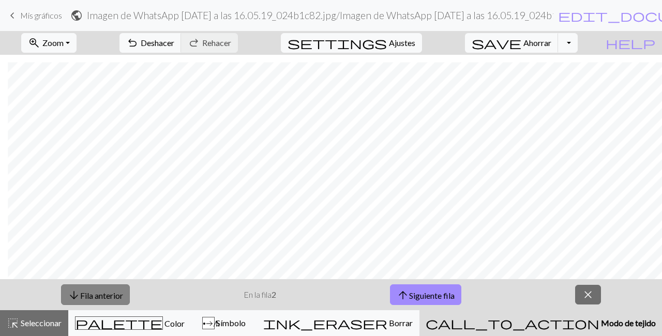
click at [82, 288] on button "arrow_downward Fila anterior" at bounding box center [95, 294] width 69 height 21
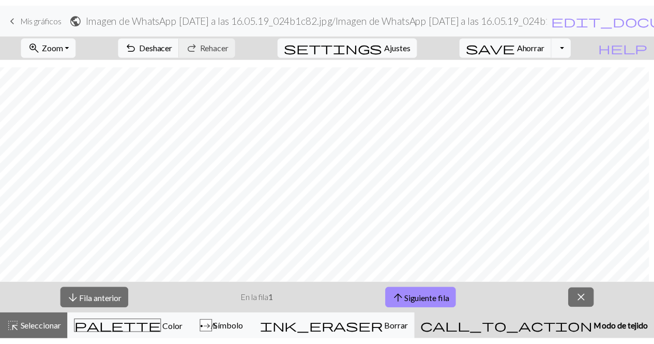
scroll to position [450, 0]
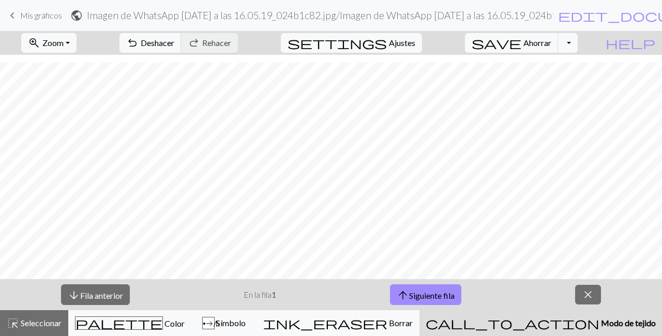
click at [11, 20] on span "keyboard_arrow_left" at bounding box center [12, 15] width 12 height 14
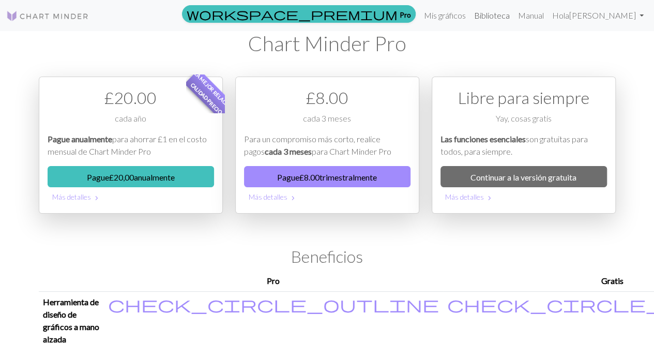
click at [514, 23] on link "Biblioteca" at bounding box center [492, 15] width 44 height 21
click at [466, 14] on font "Mis gráficos" at bounding box center [445, 15] width 42 height 10
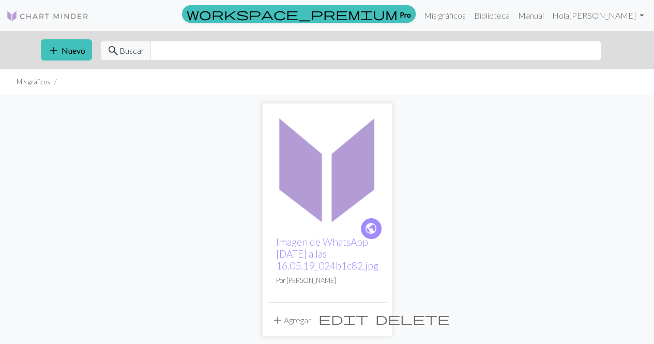
click at [305, 142] on img at bounding box center [327, 168] width 119 height 119
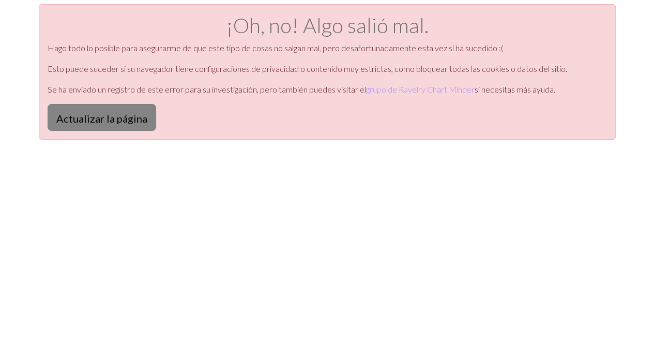
click at [98, 109] on button "Actualizar la página" at bounding box center [102, 117] width 109 height 27
click at [119, 108] on button "Actualizar la página" at bounding box center [102, 117] width 109 height 27
click at [108, 106] on button "Actualizar la página" at bounding box center [102, 117] width 109 height 27
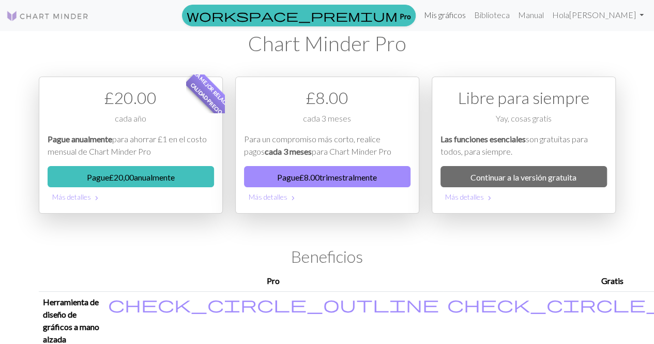
click at [466, 17] on font "Mis gráficos" at bounding box center [445, 15] width 42 height 10
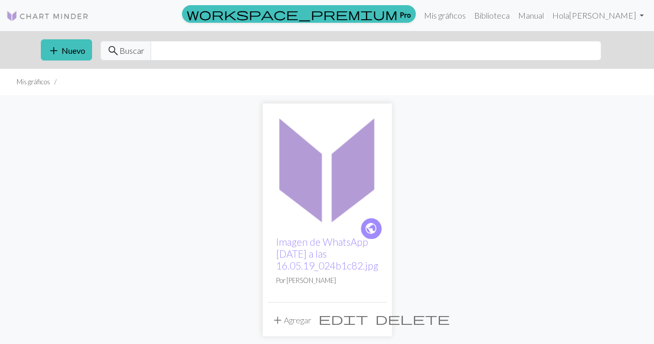
click at [353, 320] on span "edit" at bounding box center [343, 318] width 50 height 14
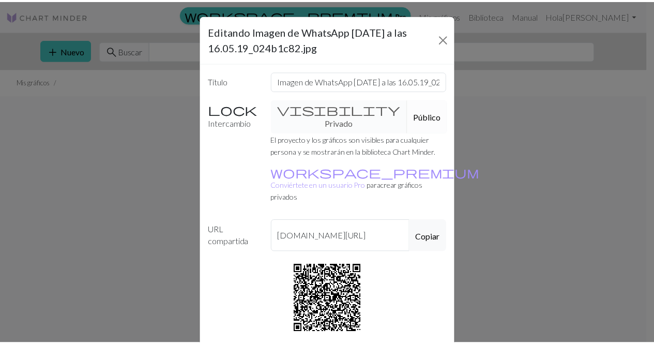
scroll to position [62, 0]
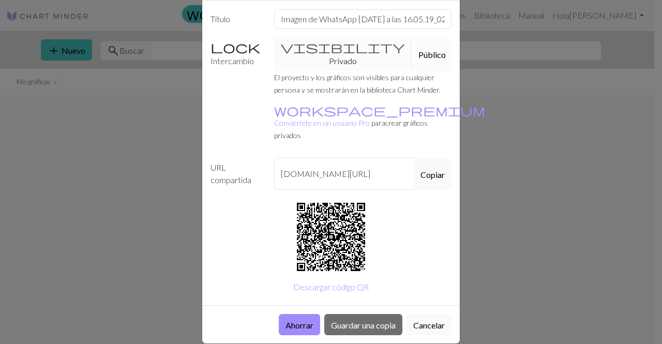
click at [432, 319] on font "Cancelar" at bounding box center [429, 324] width 32 height 10
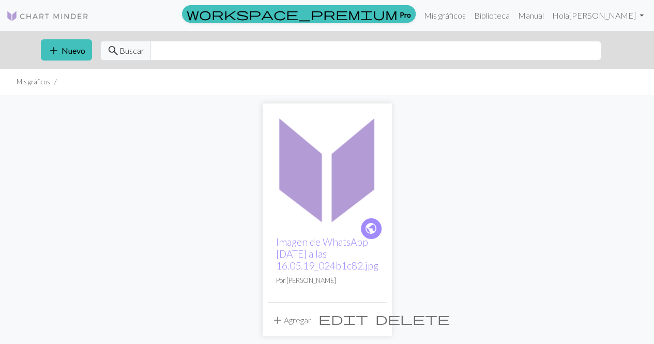
click at [432, 305] on div "public Imagen de WhatsApp 2025-08-30 a las 16.05.19_024b1c82.jpg Por Daniela ad…" at bounding box center [327, 219] width 589 height 249
click at [373, 270] on font "Imagen de WhatsApp [DATE] a las 16.05.19_024b1c82.jpg" at bounding box center [327, 254] width 102 height 36
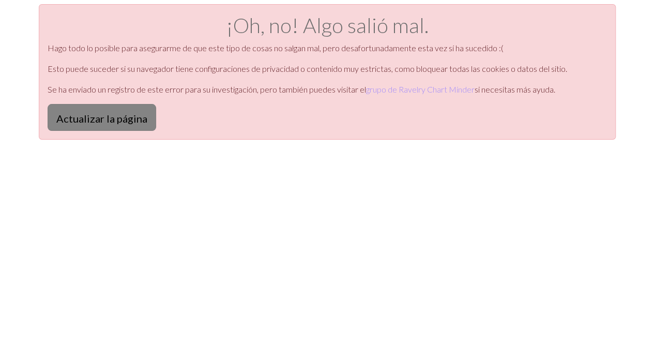
click at [138, 117] on font "Actualizar la página" at bounding box center [101, 118] width 91 height 12
click at [108, 118] on font "Actualizar la página" at bounding box center [101, 118] width 91 height 12
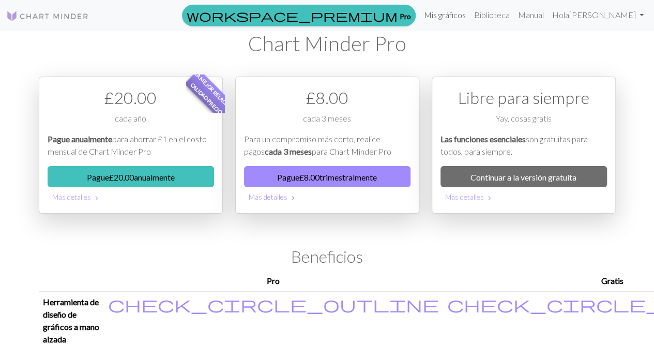
click at [466, 15] on font "Mis gráficos" at bounding box center [445, 15] width 42 height 10
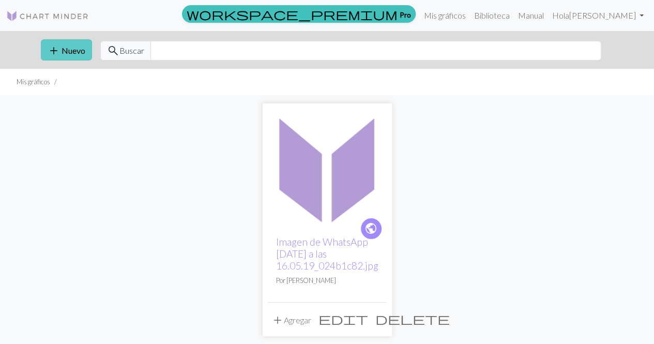
click at [84, 55] on button "add Nuevo" at bounding box center [66, 49] width 51 height 21
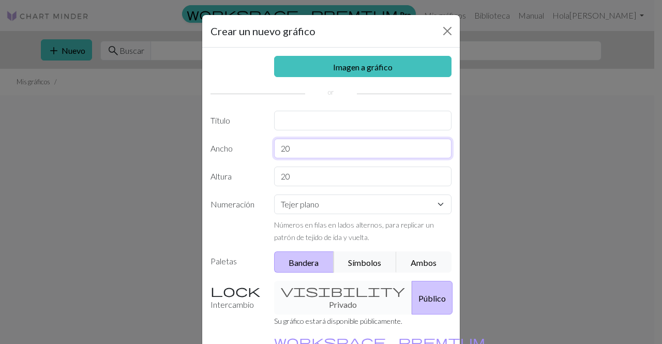
click at [302, 149] on input "20" at bounding box center [363, 149] width 178 height 20
type input "2"
type input "100"
click at [329, 172] on input "20" at bounding box center [363, 176] width 178 height 20
type input "2"
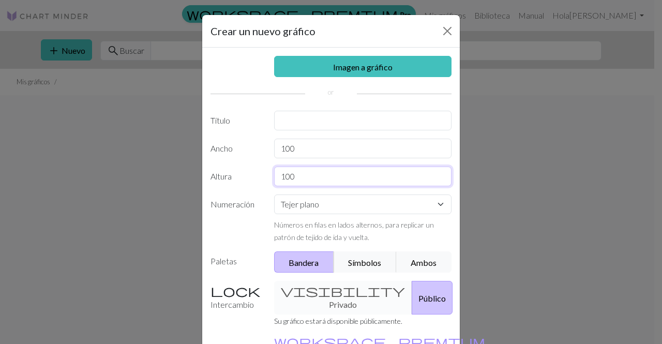
type input "100"
click at [323, 198] on select "Tejer plano Tejer en redondo Tejido de encaje [GEOGRAPHIC_DATA][PERSON_NAME]" at bounding box center [363, 204] width 178 height 20
click at [274, 194] on select "Tejer plano Tejer en redondo Tejido de encaje [GEOGRAPHIC_DATA][PERSON_NAME]" at bounding box center [363, 204] width 178 height 20
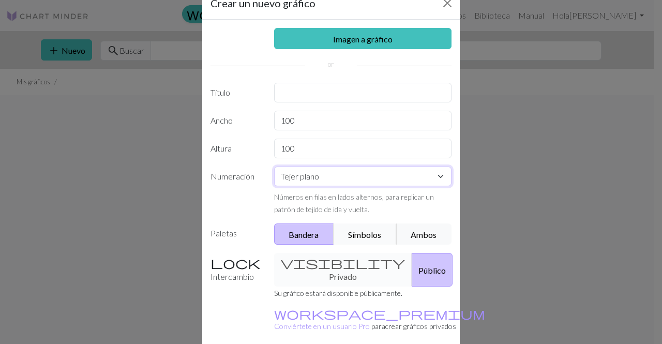
scroll to position [31, 0]
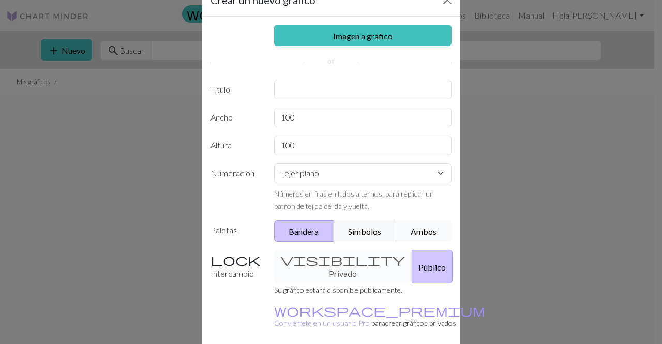
click at [415, 236] on button "Ambos" at bounding box center [423, 230] width 55 height 21
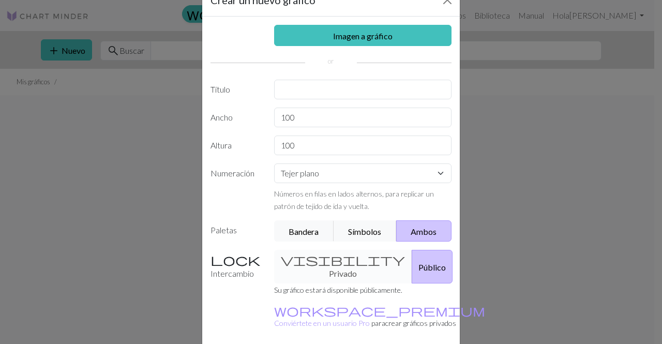
click at [316, 279] on div "visibility Privado Público" at bounding box center [363, 267] width 190 height 34
drag, startPoint x: 316, startPoint y: 279, endPoint x: 317, endPoint y: 262, distance: 17.1
click at [317, 262] on div "visibility Privado Público" at bounding box center [363, 267] width 190 height 34
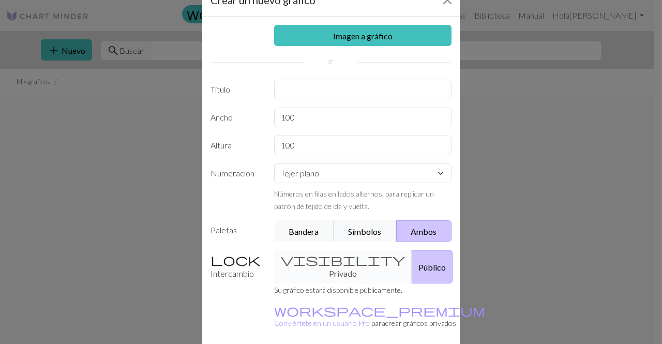
click at [317, 262] on div "visibility Privado Público" at bounding box center [363, 267] width 190 height 34
drag, startPoint x: 317, startPoint y: 262, endPoint x: 384, endPoint y: 281, distance: 68.9
click at [384, 281] on div "visibility Privado Público" at bounding box center [363, 267] width 190 height 34
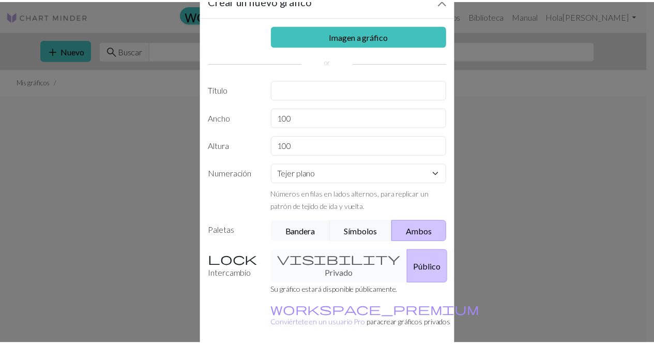
scroll to position [0, 0]
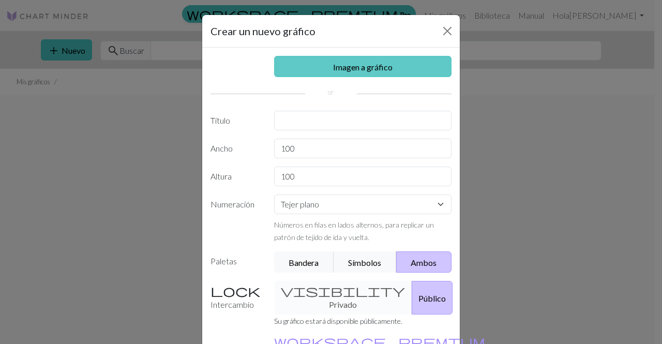
click at [373, 61] on font "Imagen a gráfico" at bounding box center [362, 66] width 59 height 10
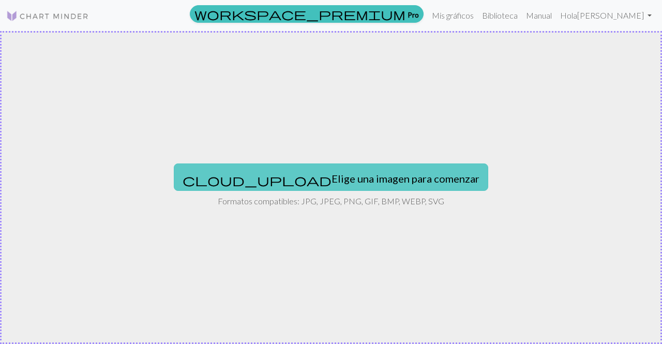
click at [355, 168] on button "cloud_upload Elige una imagen para comenzar" at bounding box center [331, 176] width 314 height 27
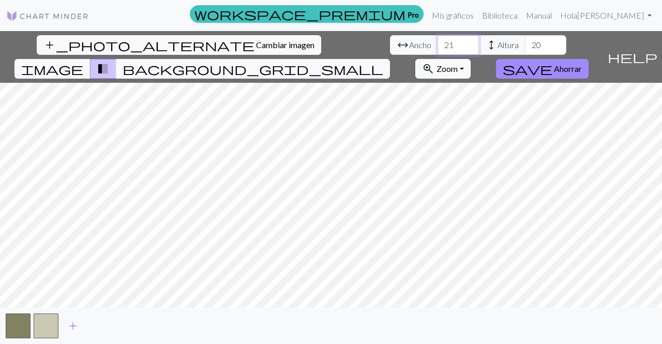
click at [437, 39] on input "21" at bounding box center [457, 45] width 41 height 20
click at [437, 39] on input "22" at bounding box center [457, 45] width 41 height 20
type input "2"
type input "100"
click at [525, 44] on input "20" at bounding box center [545, 45] width 41 height 20
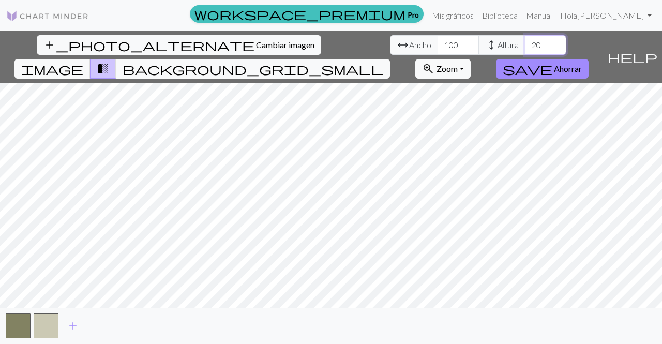
type input "2"
type input "100"
click at [383, 62] on span "background_grid_small" at bounding box center [253, 69] width 261 height 14
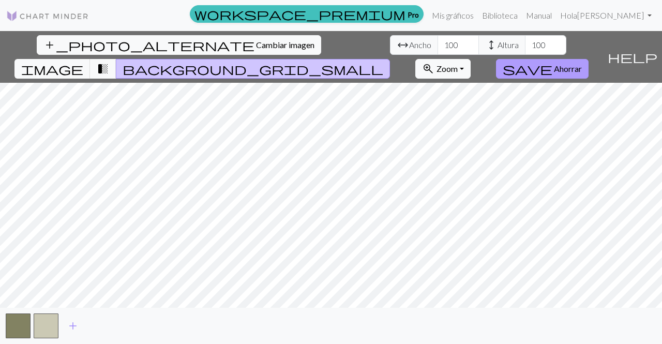
click at [584, 59] on button "save Ahorrar" at bounding box center [542, 69] width 93 height 20
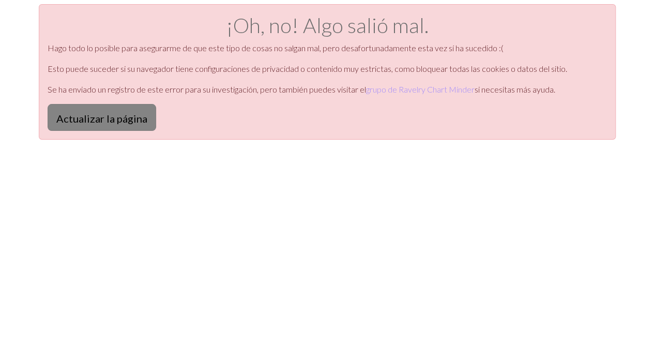
drag, startPoint x: 115, startPoint y: 103, endPoint x: 113, endPoint y: 111, distance: 8.0
click at [113, 111] on div "¡Oh, no! Algo salió mal. Hago todo lo posible para asegurarme de que este tipo …" at bounding box center [327, 71] width 577 height 135
click at [113, 111] on font "Actualizar la página" at bounding box center [101, 117] width 91 height 12
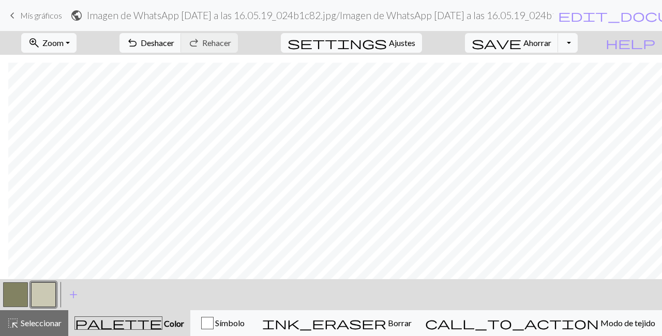
scroll to position [452, 16]
click at [174, 47] on font "Deshacer" at bounding box center [158, 43] width 34 height 10
click at [77, 43] on button "zoom_in Zoom Zoom" at bounding box center [48, 43] width 55 height 20
click at [88, 116] on button "50%" at bounding box center [63, 123] width 82 height 17
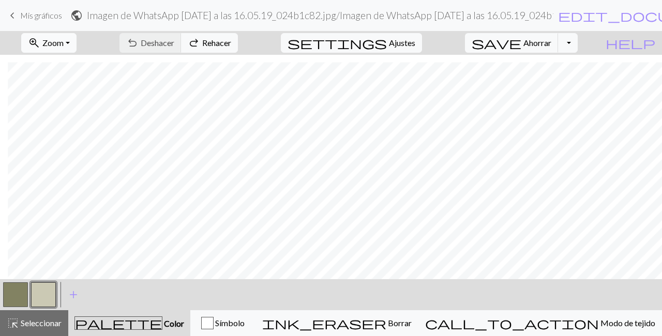
click at [64, 45] on font "Zoom" at bounding box center [52, 43] width 21 height 10
click at [77, 150] on button "150%" at bounding box center [63, 156] width 82 height 17
click at [74, 49] on button "zoom_in Zoom Zoom" at bounding box center [48, 43] width 55 height 20
click at [51, 139] on font "100%" at bounding box center [41, 140] width 21 height 10
click at [77, 39] on button "zoom_in Zoom Zoom" at bounding box center [48, 43] width 55 height 20
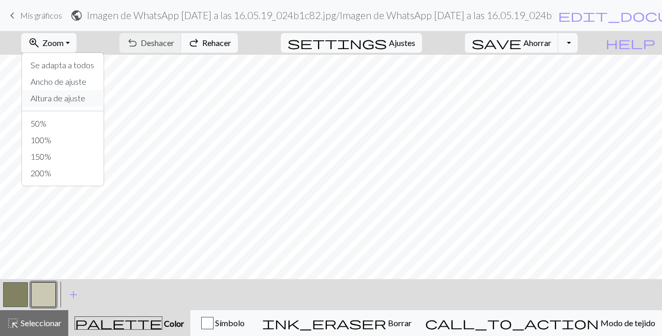
click at [85, 98] on font "Altura de ajuste" at bounding box center [58, 98] width 55 height 10
click at [64, 38] on font "Zoom" at bounding box center [52, 43] width 21 height 10
click at [67, 132] on button "100%" at bounding box center [63, 140] width 82 height 17
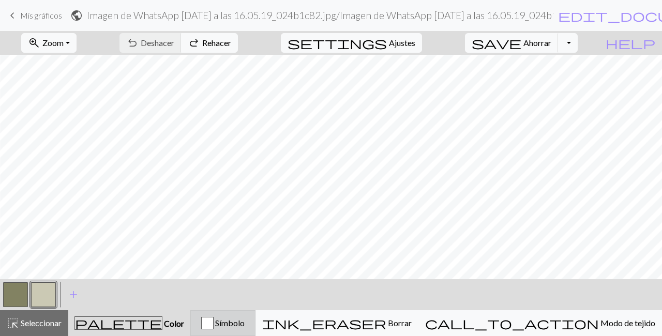
click at [255, 335] on button "Símbolo" at bounding box center [222, 323] width 65 height 26
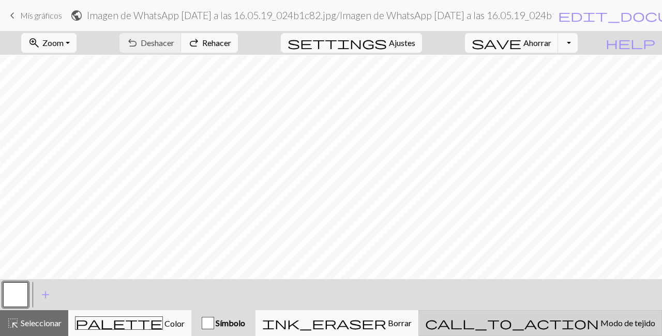
scroll to position [533, 130]
click at [600, 321] on font "Modo de tejido" at bounding box center [627, 323] width 55 height 10
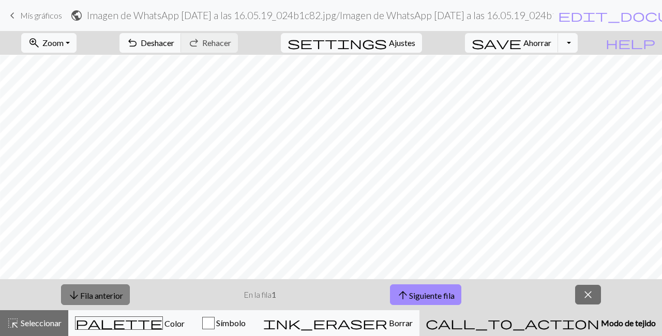
click at [112, 298] on font "Fila anterior" at bounding box center [101, 295] width 43 height 10
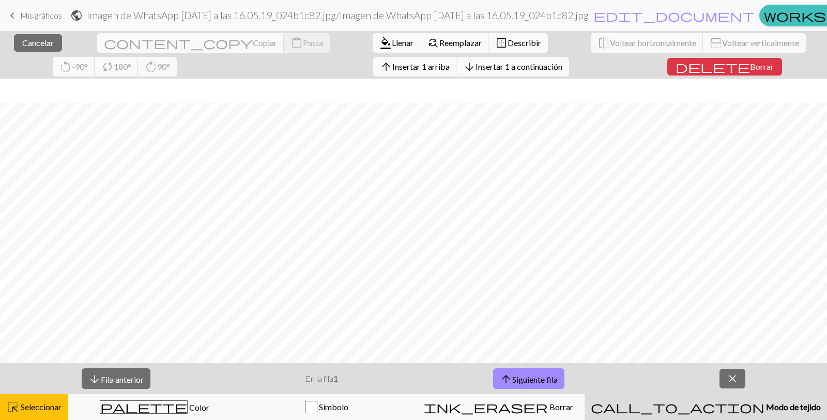
scroll to position [805, 0]
click at [116, 343] on button "arrow_downward Fila anterior" at bounding box center [116, 378] width 69 height 21
click at [120, 343] on font "Fila anterior" at bounding box center [122, 379] width 43 height 10
click at [196, 343] on div "arrow_downward Fila anterior En la fila 1 arrow_upward Siguiente fila close" at bounding box center [413, 378] width 827 height 31
click at [661, 343] on span "call_to_action" at bounding box center [678, 407] width 174 height 14
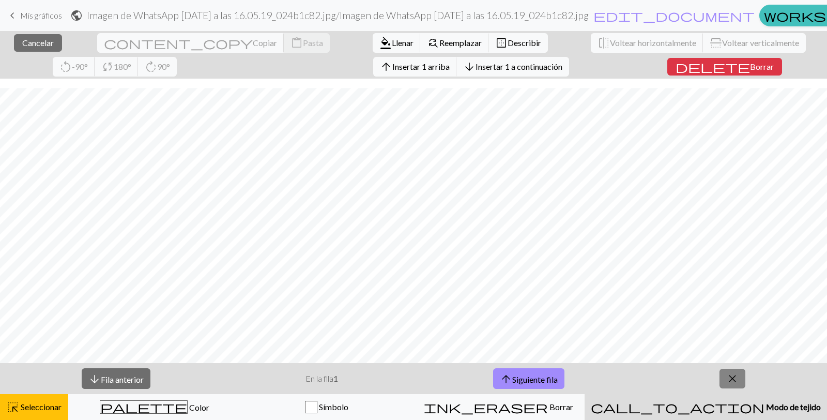
click at [661, 343] on button "close" at bounding box center [733, 379] width 26 height 20
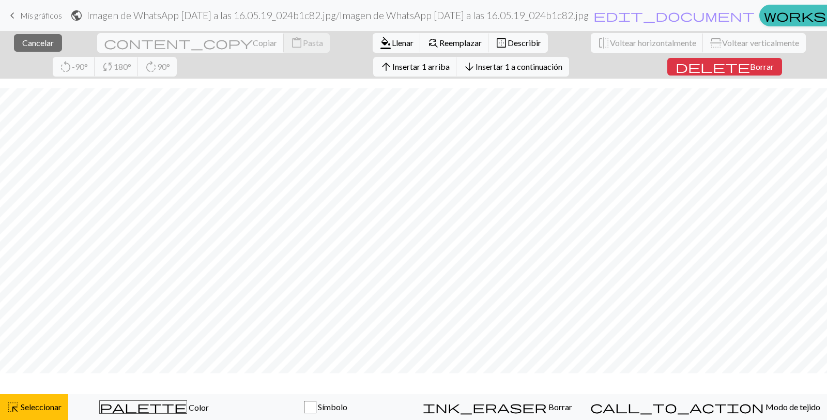
scroll to position [774, 0]
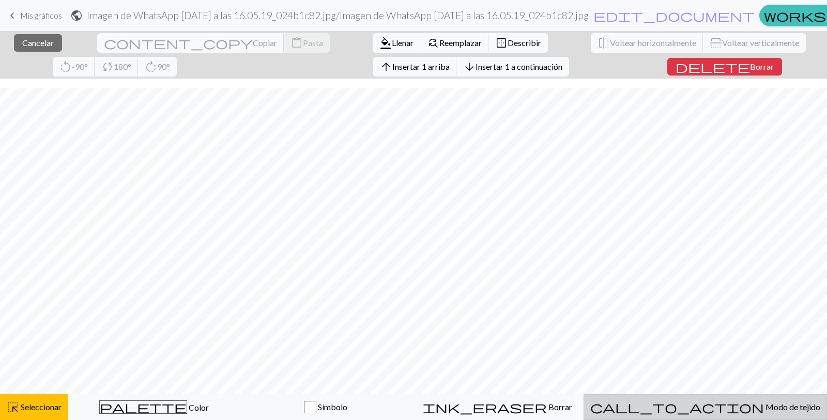
click at [661, 343] on button "call_to_action Modo de tejido Modo de tejido" at bounding box center [706, 407] width 244 height 26
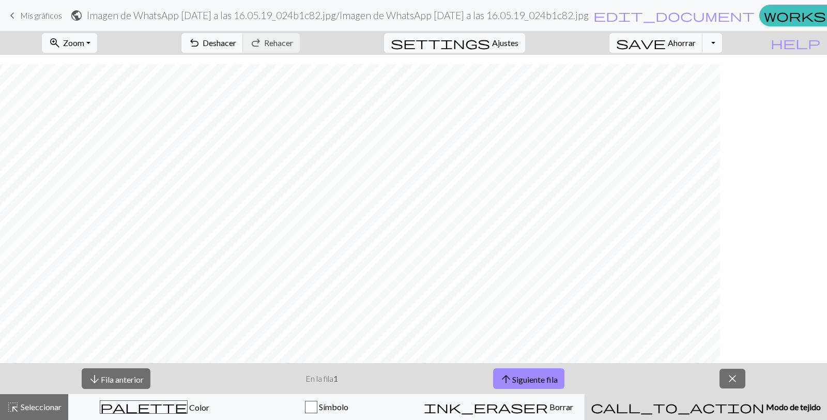
scroll to position [750, 0]
click at [84, 40] on font "Zoom" at bounding box center [73, 43] width 21 height 10
click at [101, 123] on button "50%" at bounding box center [83, 124] width 82 height 17
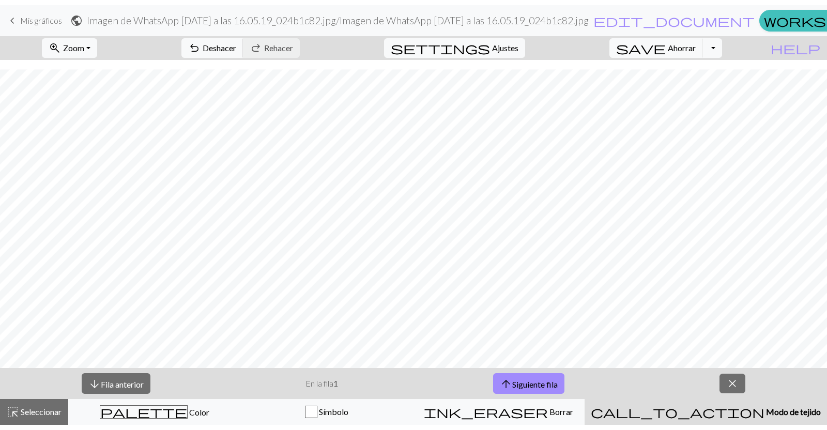
scroll to position [254, 0]
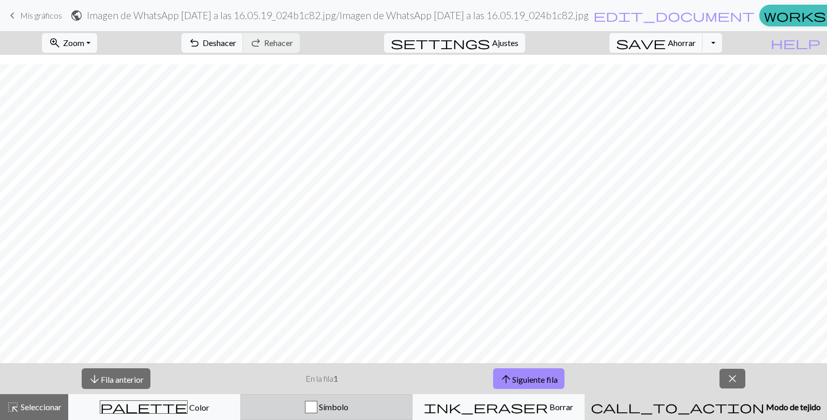
click at [348, 343] on font "Símbolo" at bounding box center [333, 407] width 29 height 10
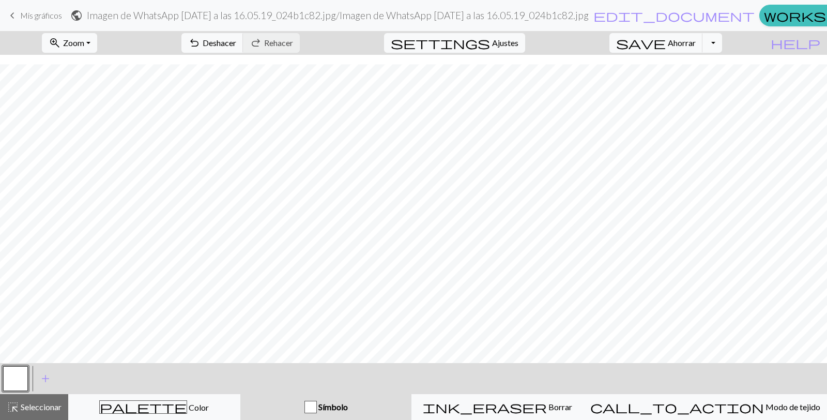
click at [18, 343] on button "button" at bounding box center [15, 378] width 25 height 25
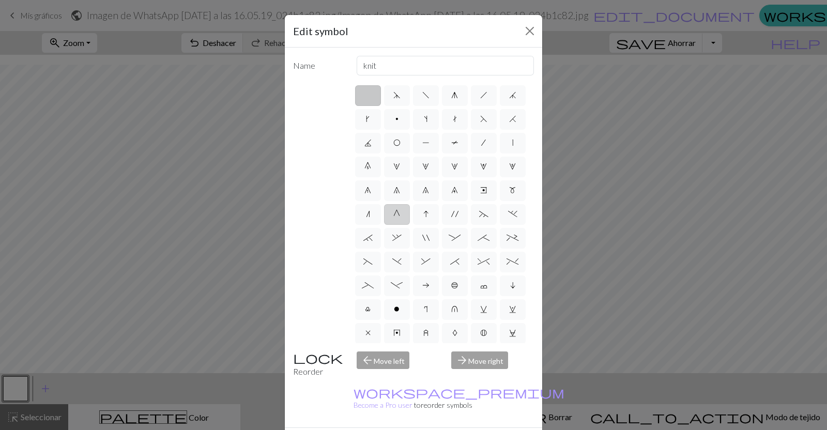
scroll to position [245, 0]
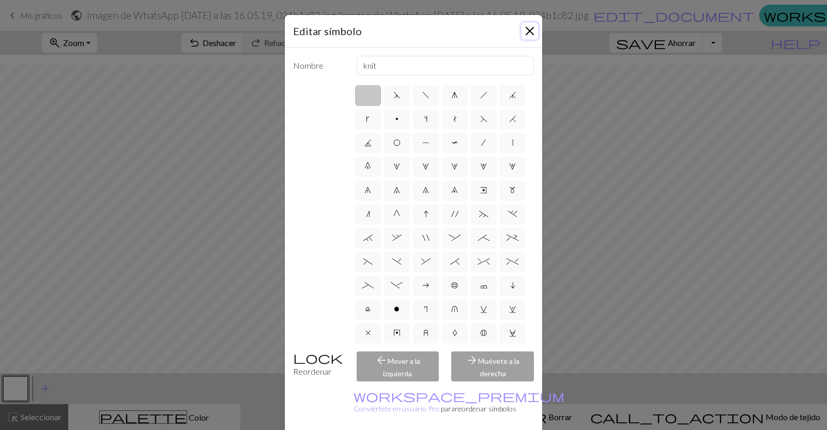
click at [522, 29] on button "Cerca" at bounding box center [530, 31] width 17 height 17
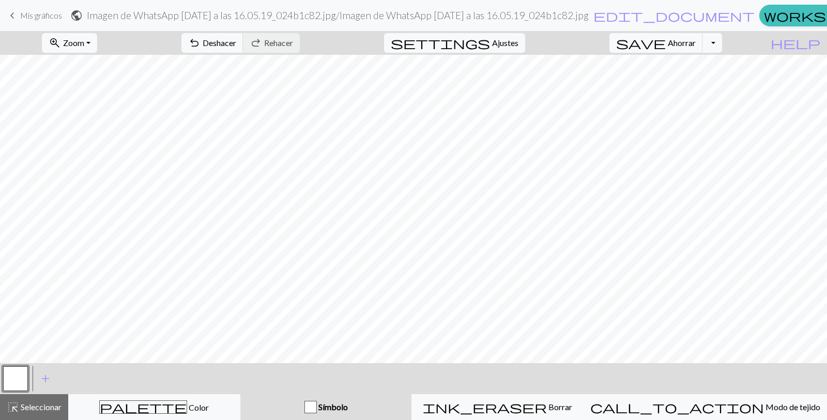
click at [21, 343] on button "button" at bounding box center [15, 378] width 25 height 25
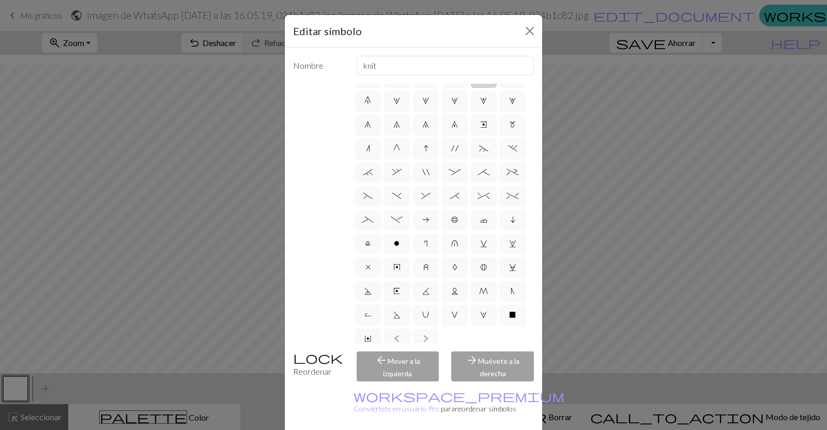
scroll to position [0, 0]
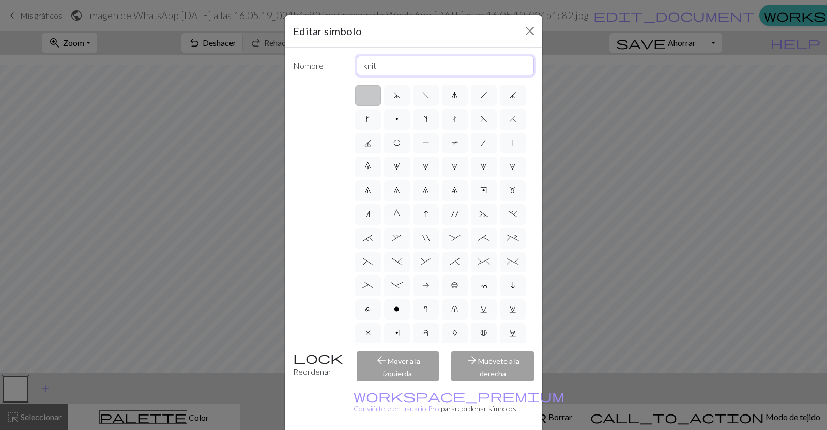
click at [401, 61] on input "knit" at bounding box center [446, 66] width 178 height 20
click at [317, 143] on div "d f g h j k p s t F H J O P T / | 0 1 2 3 4 5 6 7 8 9 e m n G I ' ~ . ` , " : ;…" at bounding box center [413, 214] width 241 height 260
click at [358, 250] on label "x" at bounding box center [368, 260] width 26 height 21
click at [366, 327] on input "x" at bounding box center [369, 330] width 7 height 7
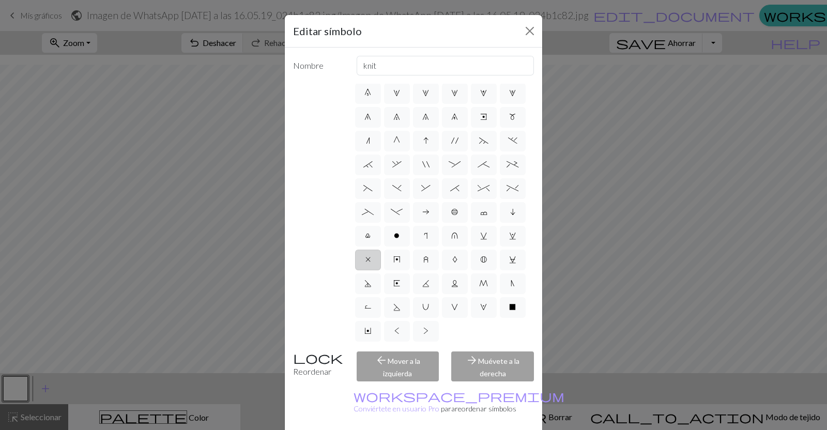
radio input "true"
type input "no stitch"
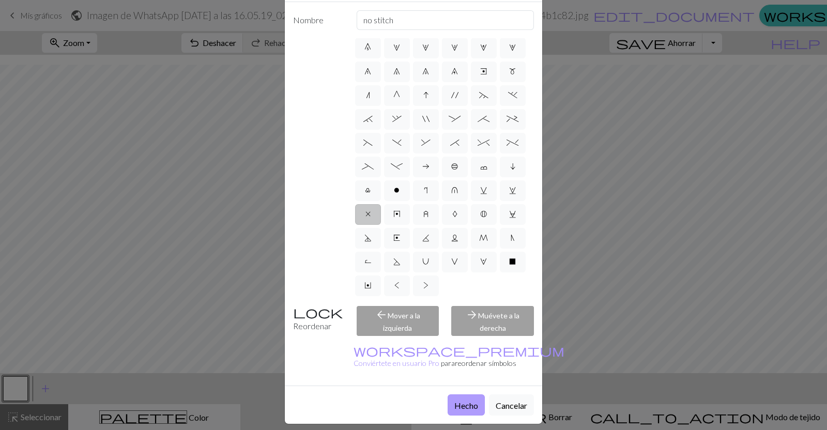
click at [461, 343] on font "Hecho" at bounding box center [466, 406] width 24 height 10
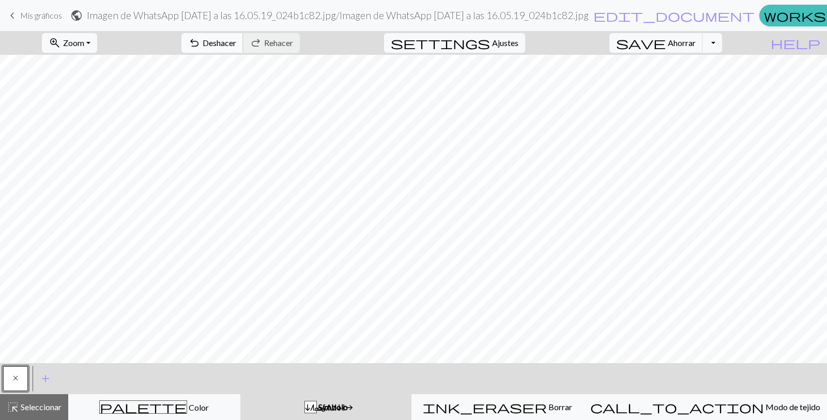
click at [201, 37] on span "undo" at bounding box center [194, 43] width 12 height 14
click at [236, 45] on font "Deshacer" at bounding box center [220, 43] width 34 height 10
click at [236, 42] on font "Deshacer" at bounding box center [220, 43] width 34 height 10
click at [201, 40] on span "undo" at bounding box center [194, 43] width 12 height 14
click at [236, 44] on font "Deshacer" at bounding box center [220, 43] width 34 height 10
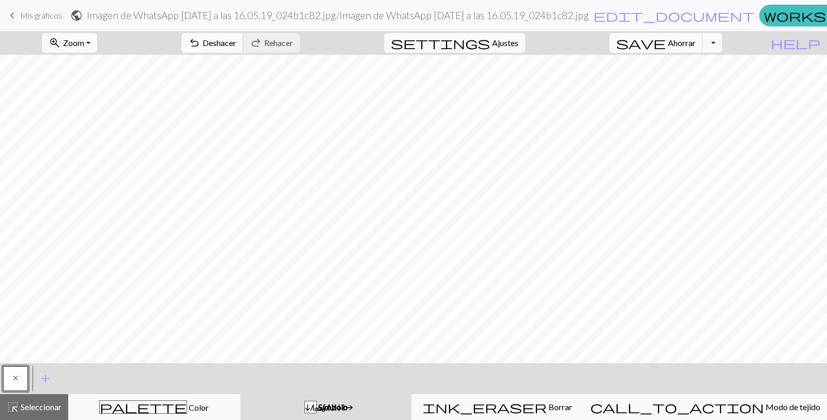
click at [236, 41] on font "Deshacer" at bounding box center [220, 43] width 34 height 10
click at [215, 343] on button "palette Color Color" at bounding box center [154, 407] width 172 height 26
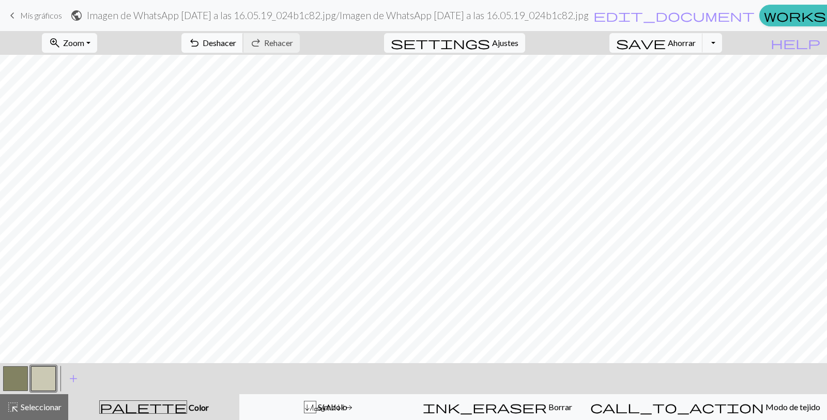
click at [244, 34] on button "undo Deshacer Deshacer" at bounding box center [212, 43] width 62 height 20
click at [347, 343] on font "Símbolo" at bounding box center [332, 407] width 29 height 10
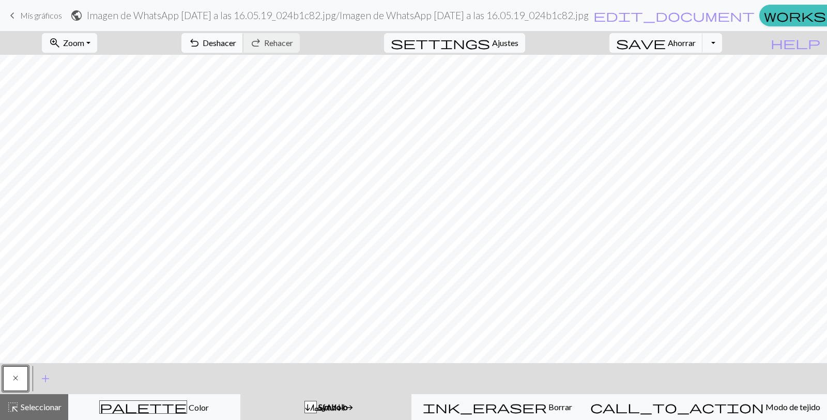
click at [236, 42] on font "Deshacer" at bounding box center [220, 43] width 34 height 10
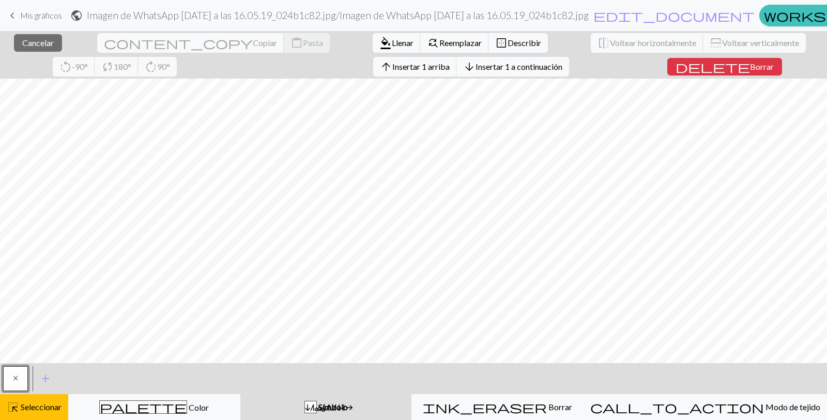
click at [13, 343] on button "x" at bounding box center [15, 378] width 25 height 25
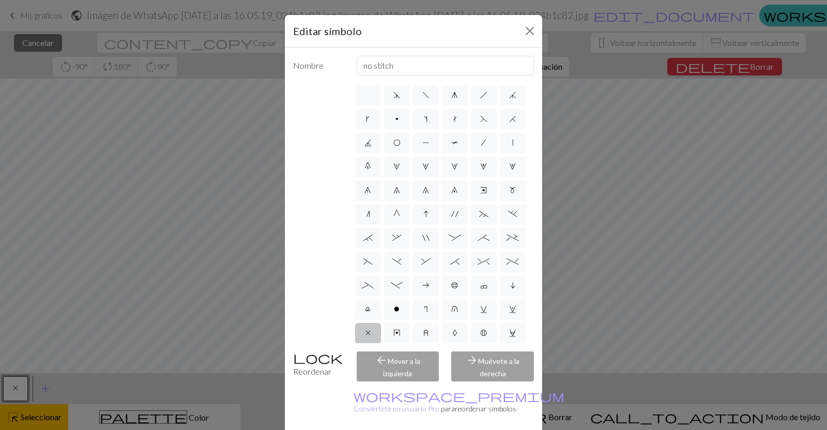
scroll to position [145, 0]
click at [355, 250] on label "x" at bounding box center [368, 260] width 26 height 21
click at [366, 327] on input "x" at bounding box center [369, 330] width 7 height 7
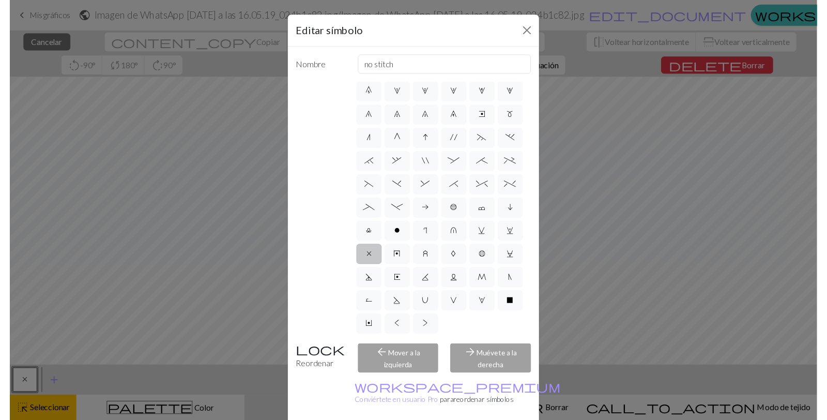
scroll to position [45, 0]
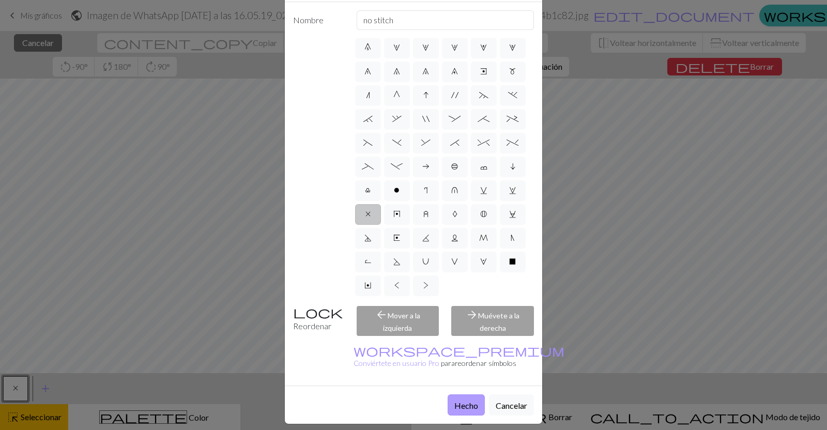
click at [460, 343] on button "Hecho" at bounding box center [466, 404] width 37 height 21
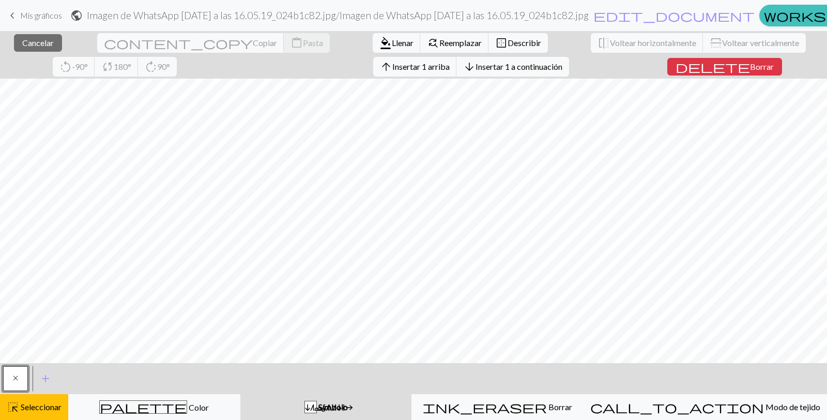
click at [375, 343] on div "incógnita Símbolo" at bounding box center [326, 407] width 159 height 12
click at [457, 60] on button "arrow_downward Insertar 1 a continuación" at bounding box center [513, 67] width 113 height 20
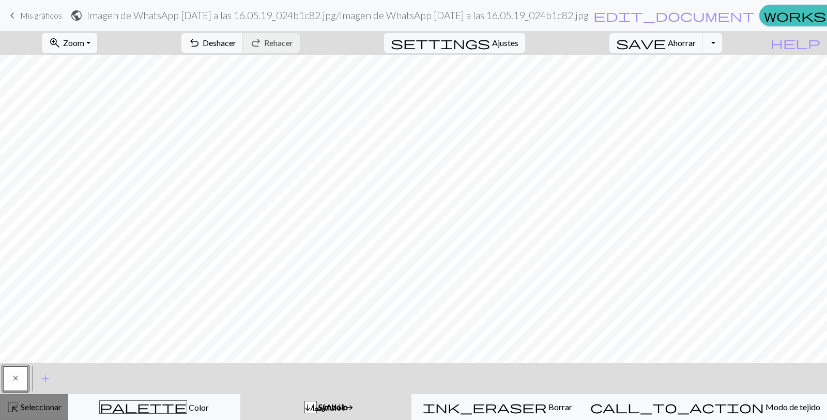
click at [33, 343] on font "Seleccionar" at bounding box center [41, 407] width 41 height 10
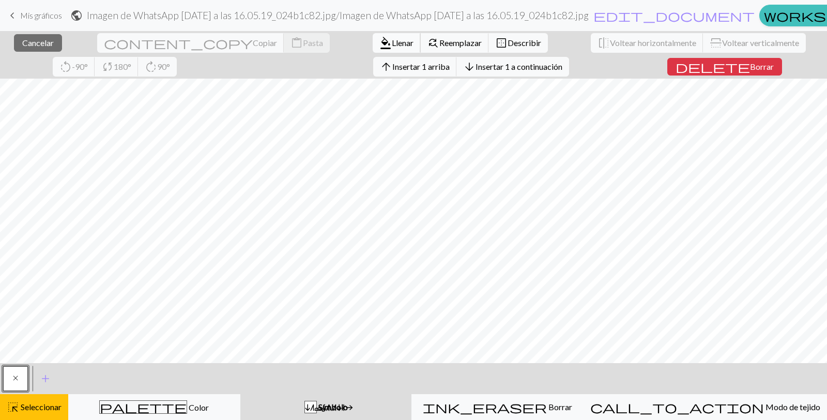
click at [392, 42] on font "Llenar" at bounding box center [403, 43] width 22 height 10
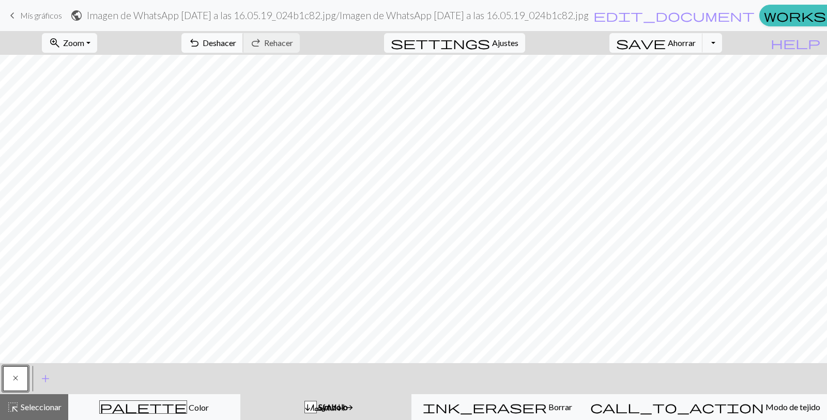
click at [244, 40] on button "undo Deshacer Deshacer" at bounding box center [212, 43] width 62 height 20
click at [201, 42] on span "undo" at bounding box center [194, 43] width 12 height 14
click at [39, 343] on font "Seleccionar" at bounding box center [41, 407] width 41 height 10
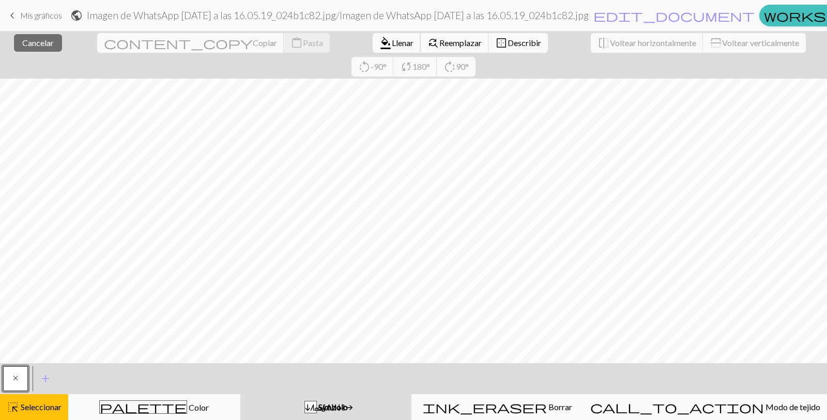
click at [392, 43] on font "Llenar" at bounding box center [403, 43] width 22 height 10
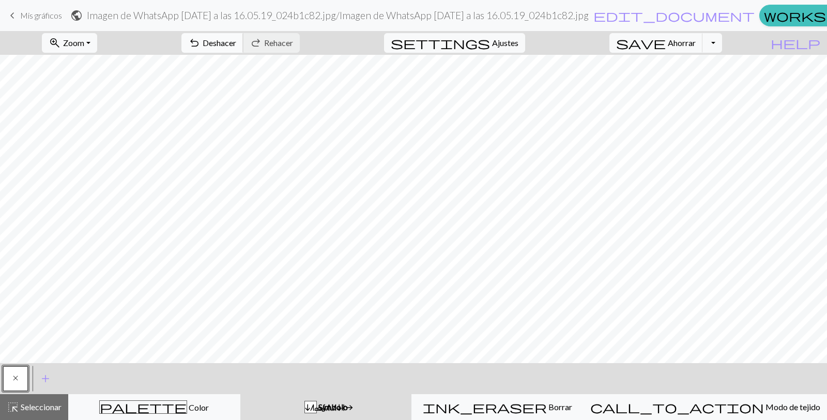
click at [244, 42] on button "undo Deshacer Deshacer" at bounding box center [212, 43] width 62 height 20
click at [16, 343] on button "highlight_alt Seleccionar Seleccionar" at bounding box center [34, 407] width 68 height 26
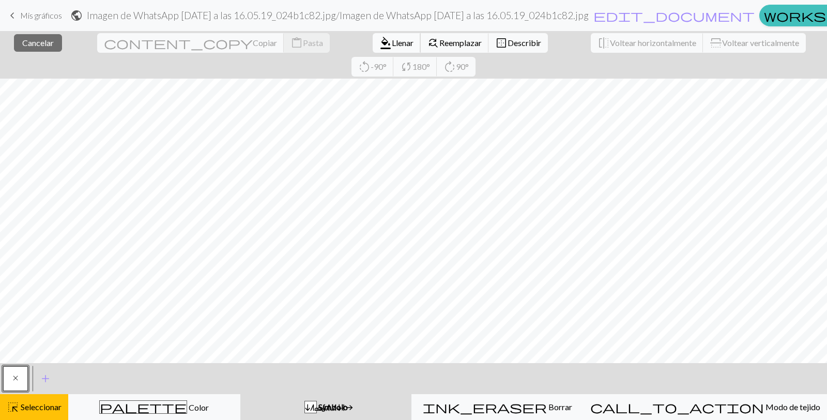
click at [392, 42] on font "Llenar" at bounding box center [403, 43] width 22 height 10
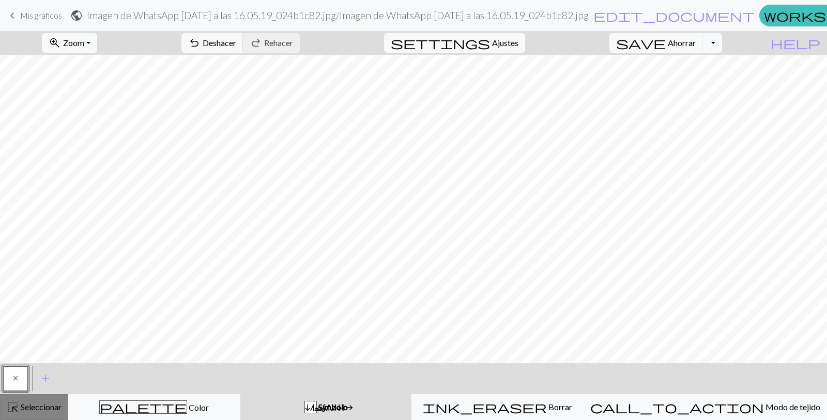
click at [26, 343] on button "highlight_alt Seleccionar Seleccionar" at bounding box center [34, 407] width 68 height 26
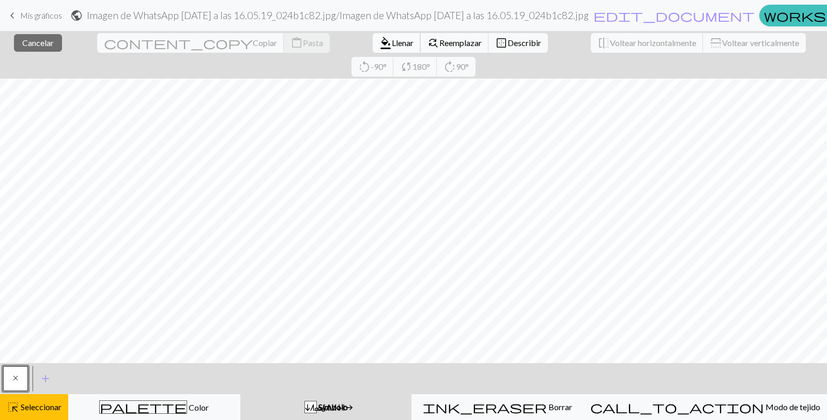
click at [392, 44] on font "Llenar" at bounding box center [403, 43] width 22 height 10
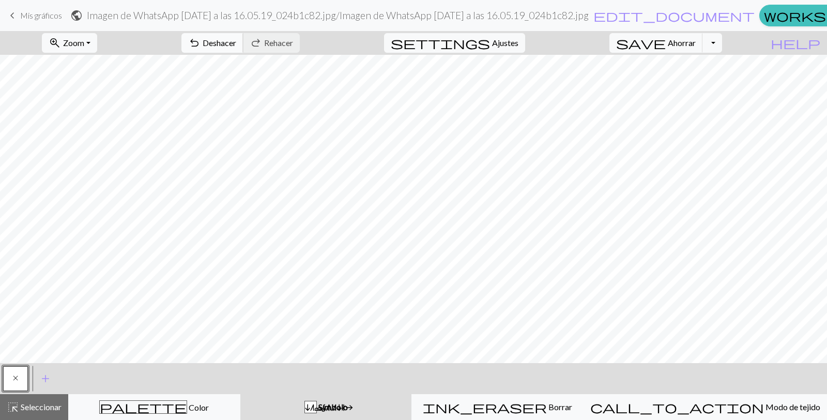
click at [236, 40] on font "Deshacer" at bounding box center [220, 43] width 34 height 10
click at [41, 343] on button "highlight_alt Seleccionar Seleccionar" at bounding box center [34, 407] width 68 height 26
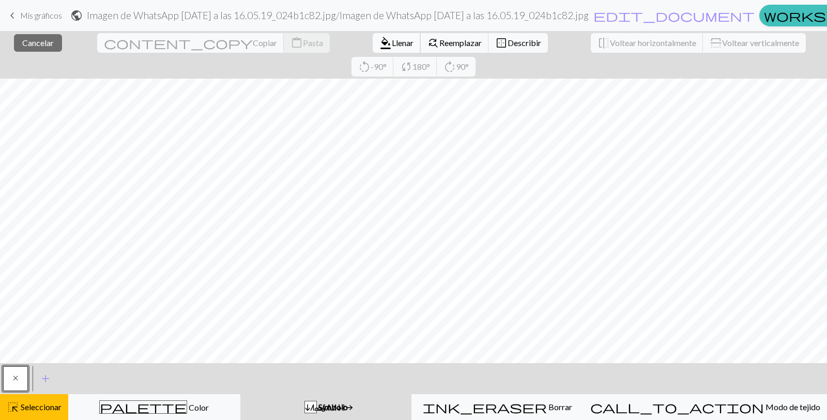
click at [392, 39] on font "Llenar" at bounding box center [403, 43] width 22 height 10
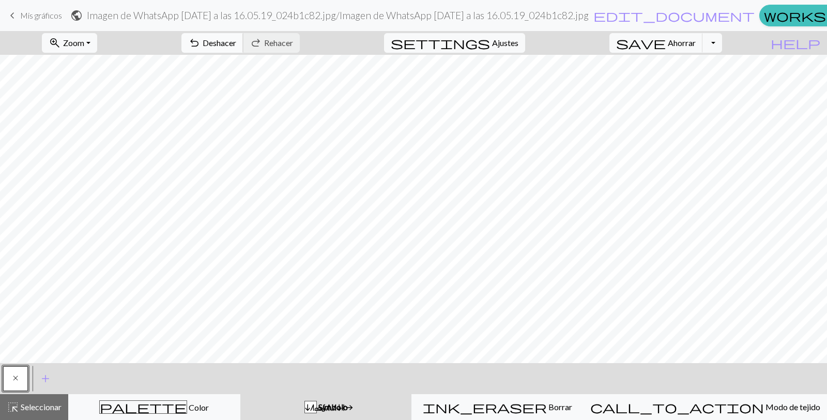
click at [236, 44] on font "Deshacer" at bounding box center [220, 43] width 34 height 10
click at [49, 343] on font "Seleccionar" at bounding box center [41, 407] width 41 height 10
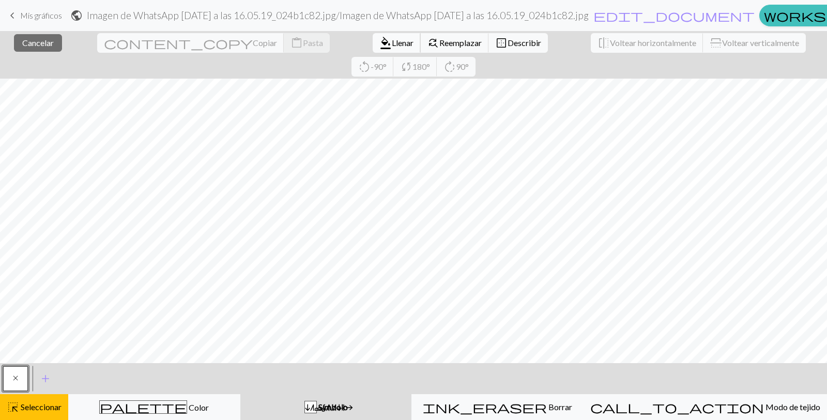
click at [392, 43] on font "Llenar" at bounding box center [403, 43] width 22 height 10
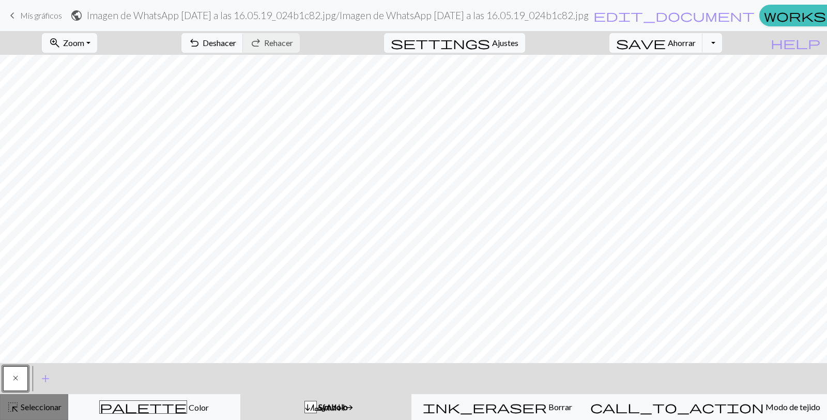
click at [39, 343] on font "Seleccionar" at bounding box center [41, 407] width 41 height 10
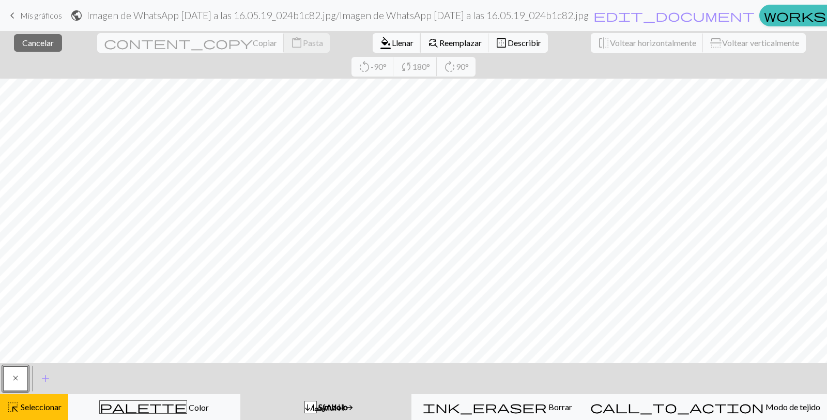
click at [392, 46] on font "Llenar" at bounding box center [403, 43] width 22 height 10
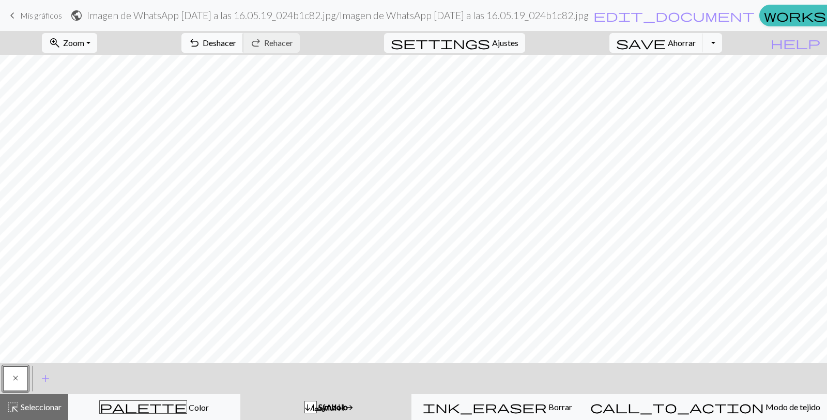
click at [244, 36] on button "undo Deshacer Deshacer" at bounding box center [212, 43] width 62 height 20
click at [236, 46] on font "Deshacer" at bounding box center [220, 43] width 34 height 10
click at [236, 40] on font "Deshacer" at bounding box center [220, 43] width 34 height 10
click at [35, 343] on font "Seleccionar" at bounding box center [41, 407] width 41 height 10
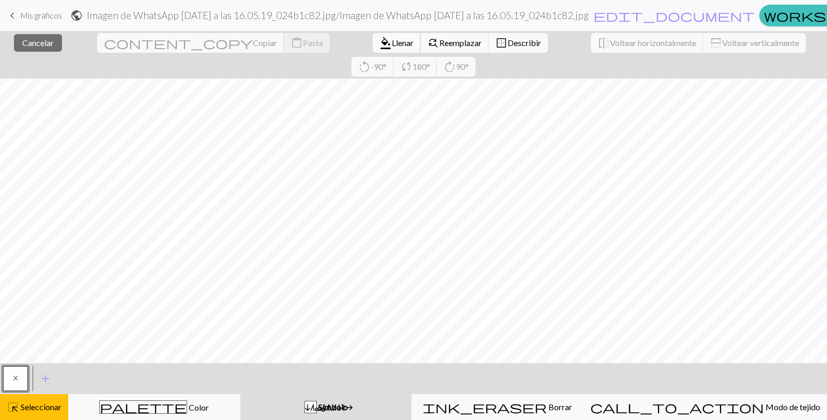
click at [392, 42] on font "Llenar" at bounding box center [403, 43] width 22 height 10
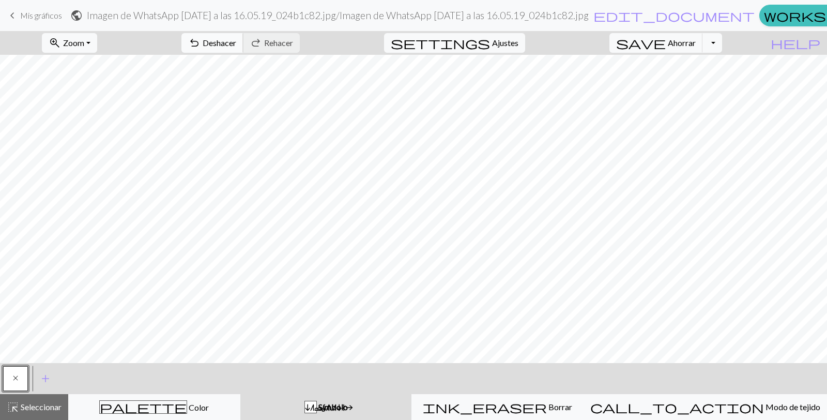
click at [201, 43] on span "undo" at bounding box center [194, 43] width 12 height 14
click at [32, 343] on button "highlight_alt Seleccionar Seleccionar" at bounding box center [34, 407] width 68 height 26
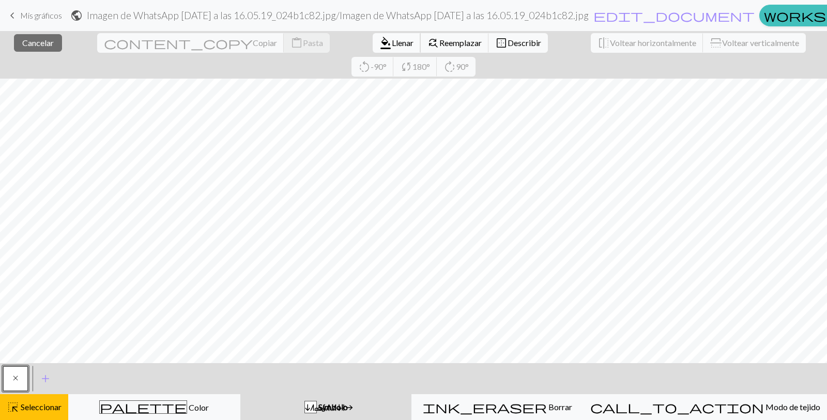
click at [373, 48] on button "format_color_fill [PERSON_NAME]" at bounding box center [397, 43] width 48 height 20
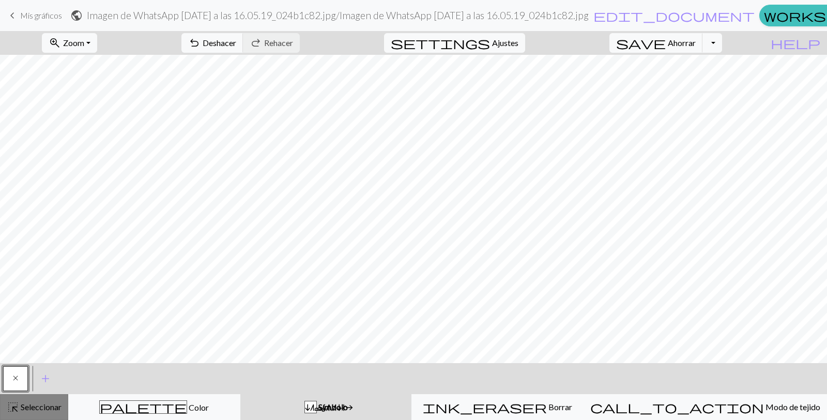
click at [36, 343] on div "highlight_alt Seleccionar Seleccionar" at bounding box center [34, 407] width 55 height 12
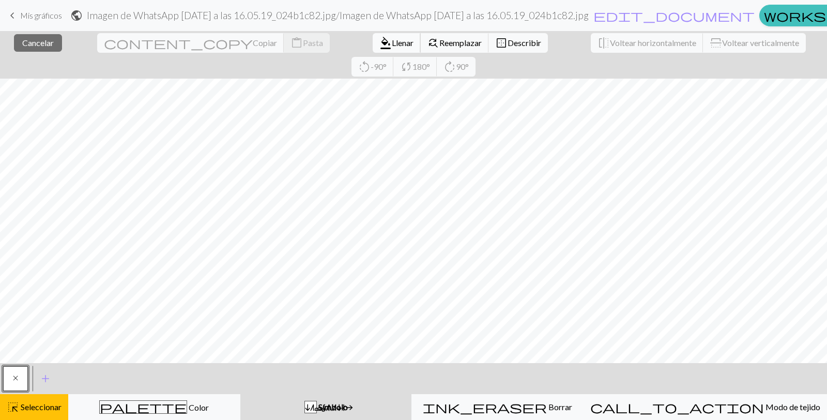
click at [379, 42] on span "format_color_fill" at bounding box center [385, 43] width 12 height 14
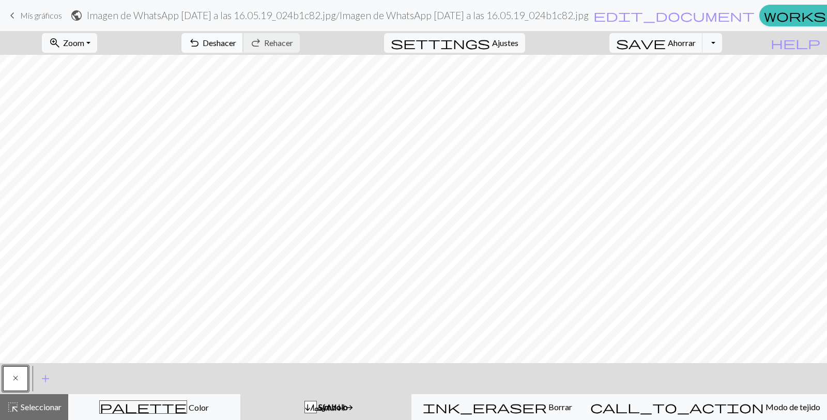
click at [236, 47] on font "Deshacer" at bounding box center [220, 43] width 34 height 10
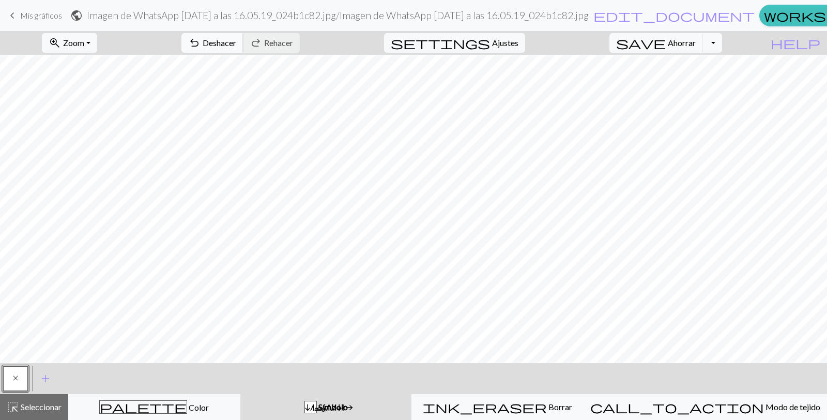
click at [236, 47] on font "Deshacer" at bounding box center [220, 43] width 34 height 10
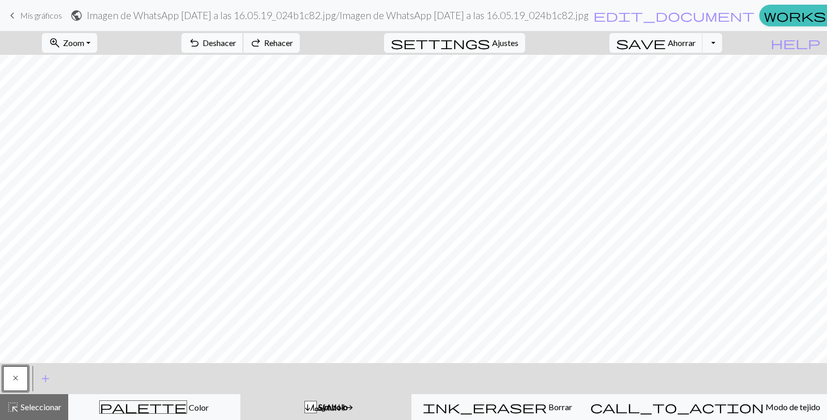
click at [236, 47] on font "Deshacer" at bounding box center [220, 43] width 34 height 10
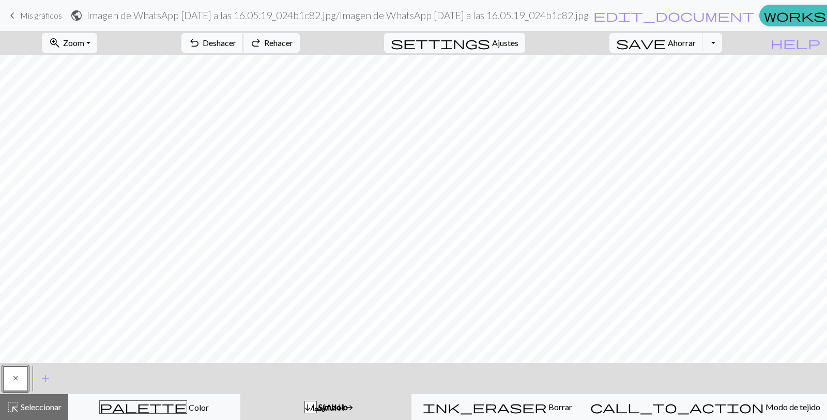
click at [236, 47] on font "Deshacer" at bounding box center [220, 43] width 34 height 10
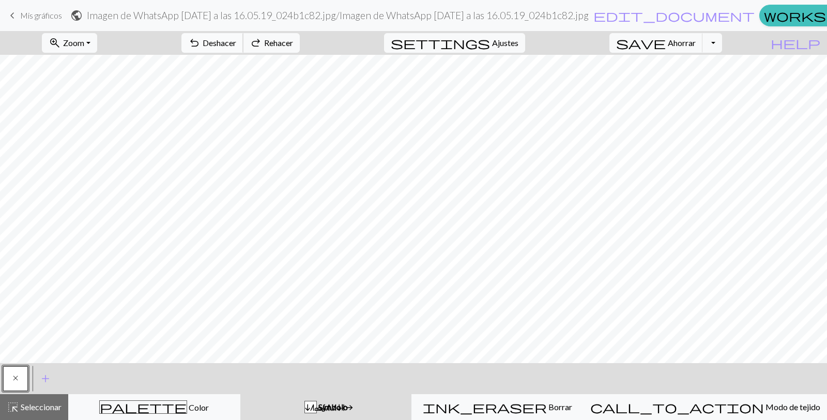
click at [236, 47] on font "Deshacer" at bounding box center [220, 43] width 34 height 10
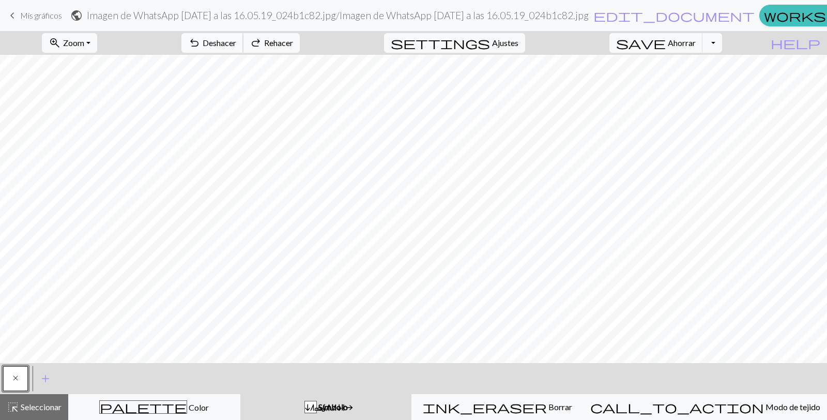
click at [236, 47] on font "Deshacer" at bounding box center [220, 43] width 34 height 10
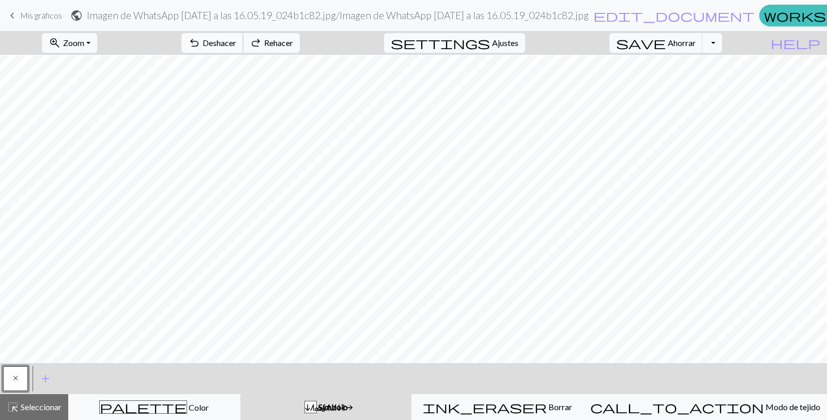
click at [236, 47] on font "Deshacer" at bounding box center [220, 43] width 34 height 10
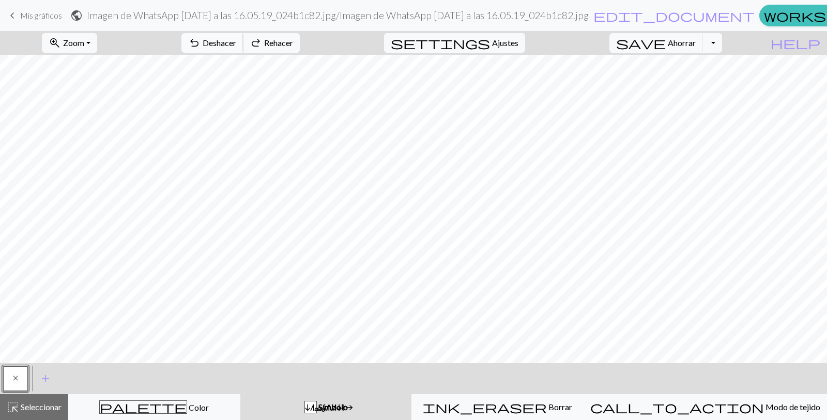
click at [236, 47] on font "Deshacer" at bounding box center [220, 43] width 34 height 10
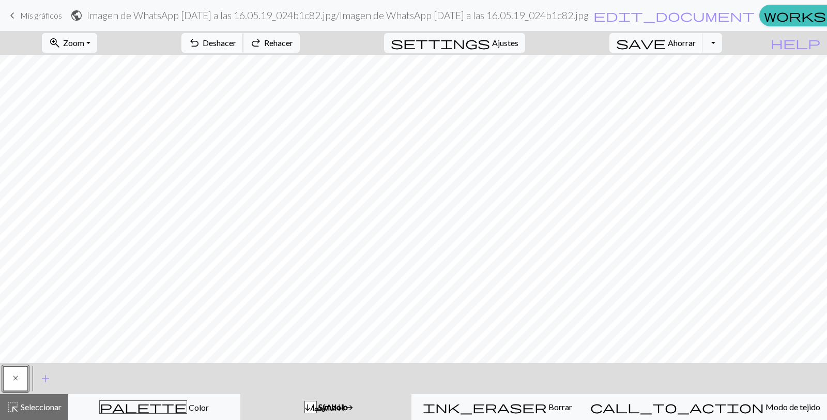
click at [236, 47] on font "Deshacer" at bounding box center [220, 43] width 34 height 10
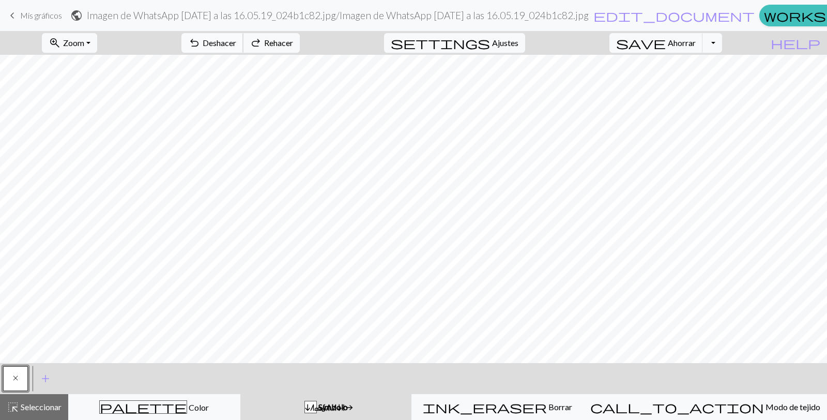
click at [236, 47] on font "Deshacer" at bounding box center [220, 43] width 34 height 10
click at [267, 47] on div "undo Deshacer Deshacer redo Rehacer Rehacer" at bounding box center [241, 43] width 134 height 24
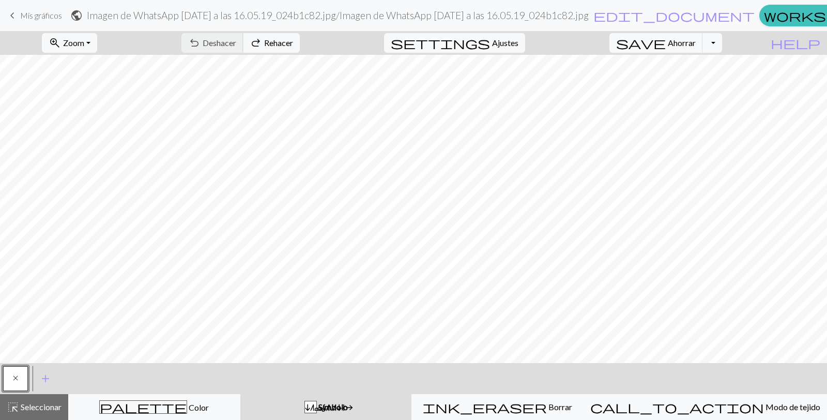
click at [267, 47] on div "undo Deshacer Deshacer redo Rehacer Rehacer" at bounding box center [241, 43] width 134 height 24
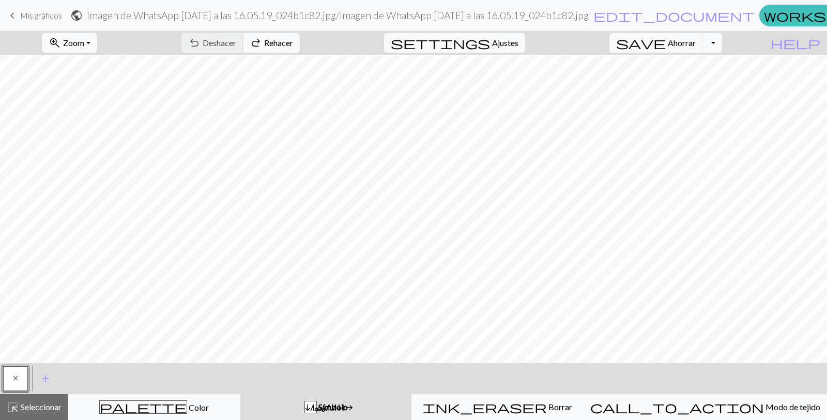
click at [267, 47] on div "undo Deshacer Deshacer redo Rehacer Rehacer" at bounding box center [241, 43] width 134 height 24
click at [315, 220] on div "zoom_in Zoom Zoom Se adapta a todos Ancho de ajuste Altura de ajuste 50% 100% 1…" at bounding box center [413, 225] width 827 height 389
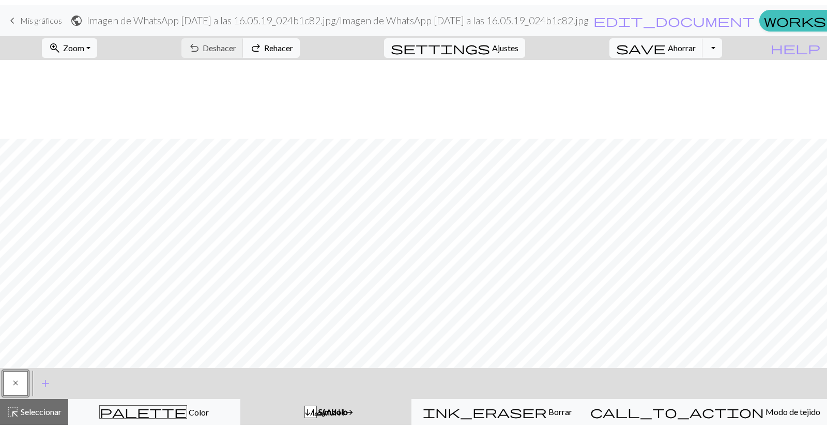
scroll to position [238, 0]
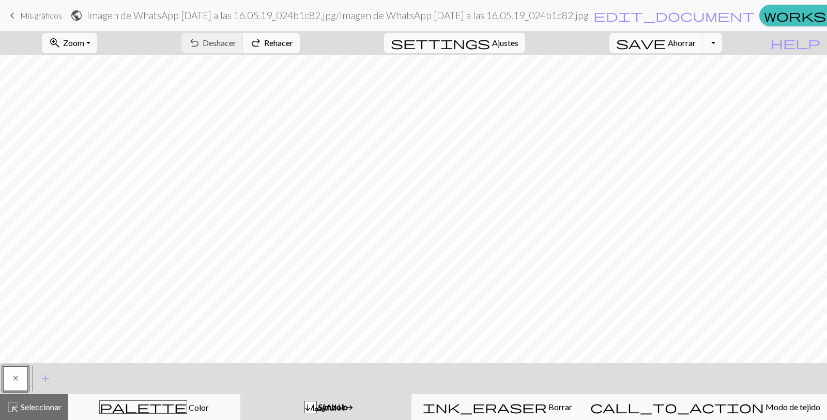
click at [264, 44] on div "undo Deshacer Deshacer redo Rehacer Rehacer" at bounding box center [241, 43] width 134 height 24
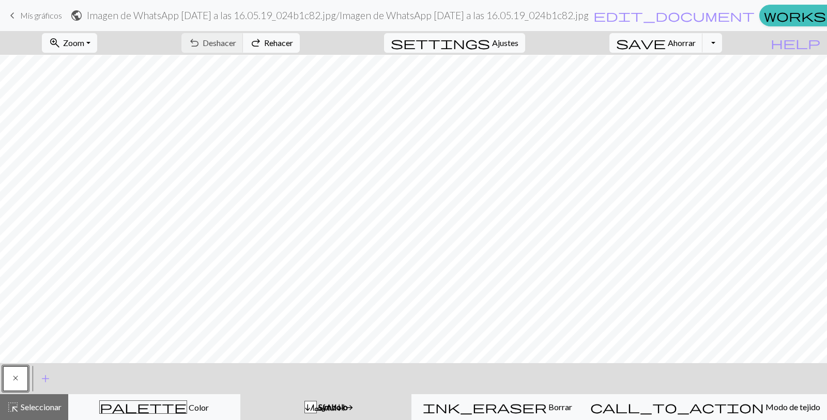
click at [264, 44] on div "undo Deshacer Deshacer redo Rehacer Rehacer" at bounding box center [241, 43] width 134 height 24
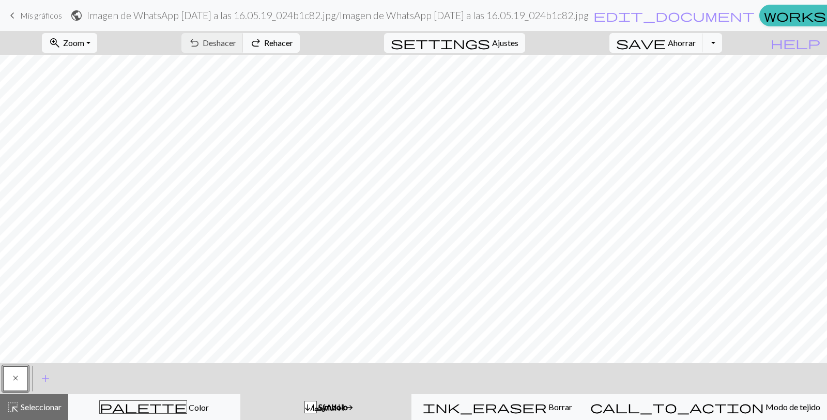
click at [264, 44] on div "undo Deshacer Deshacer redo Rehacer Rehacer" at bounding box center [241, 43] width 134 height 24
drag, startPoint x: 264, startPoint y: 44, endPoint x: 329, endPoint y: 39, distance: 65.8
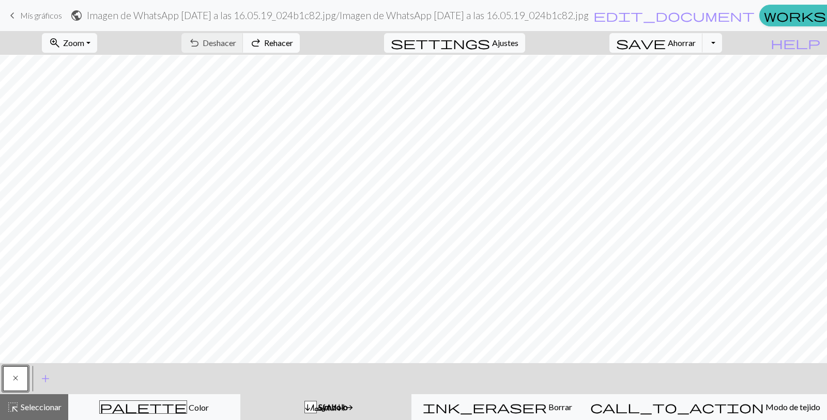
click at [308, 39] on div "undo Deshacer Deshacer redo Rehacer Rehacer" at bounding box center [241, 43] width 134 height 24
click at [23, 343] on button "x" at bounding box center [15, 378] width 25 height 25
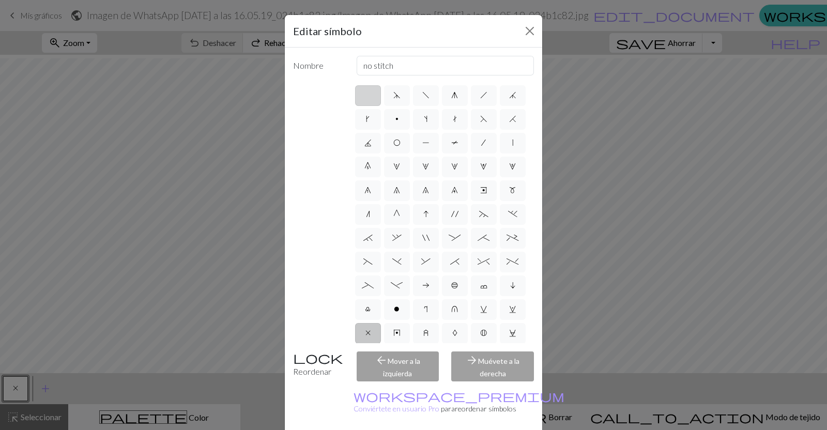
click at [364, 97] on label at bounding box center [368, 95] width 26 height 21
click at [368, 96] on input "radio" at bounding box center [371, 92] width 7 height 7
radio input "true"
type input "Knit"
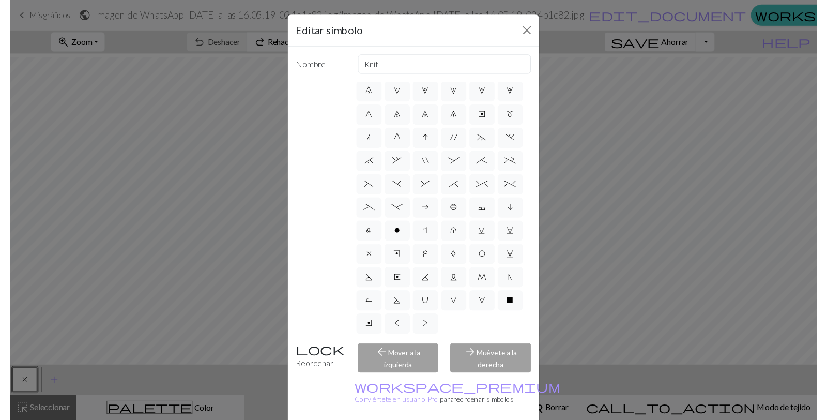
scroll to position [45, 0]
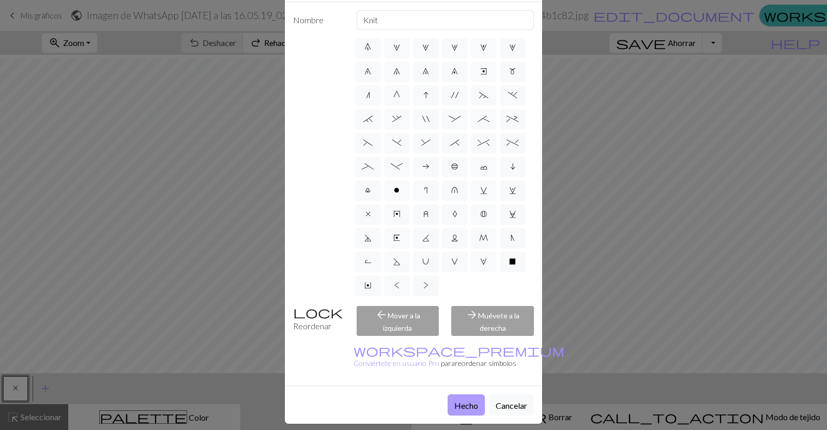
click at [460, 343] on button "Hecho" at bounding box center [466, 404] width 37 height 21
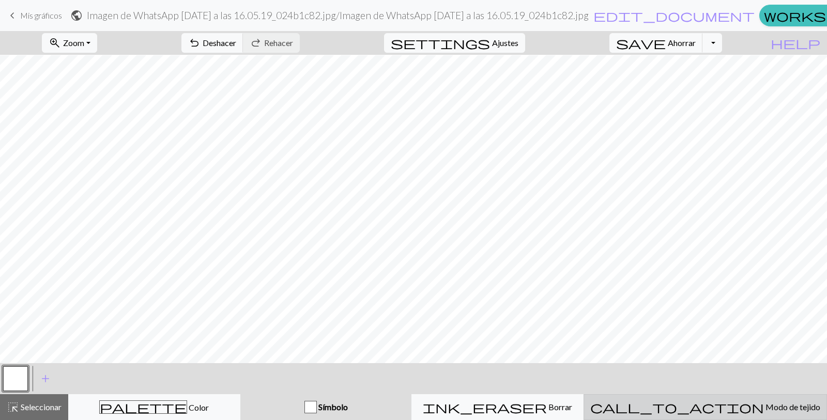
click at [661, 343] on div "call_to_action Modo de tejido Modo de tejido" at bounding box center [705, 407] width 230 height 12
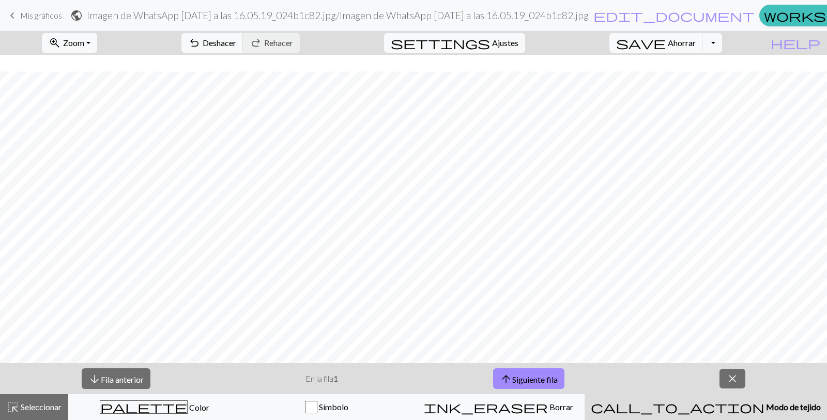
scroll to position [254, 0]
click at [84, 38] on font "Zoom" at bounding box center [73, 43] width 21 height 10
click at [71, 140] on font "100%" at bounding box center [61, 140] width 21 height 10
